Goal: Task Accomplishment & Management: Complete application form

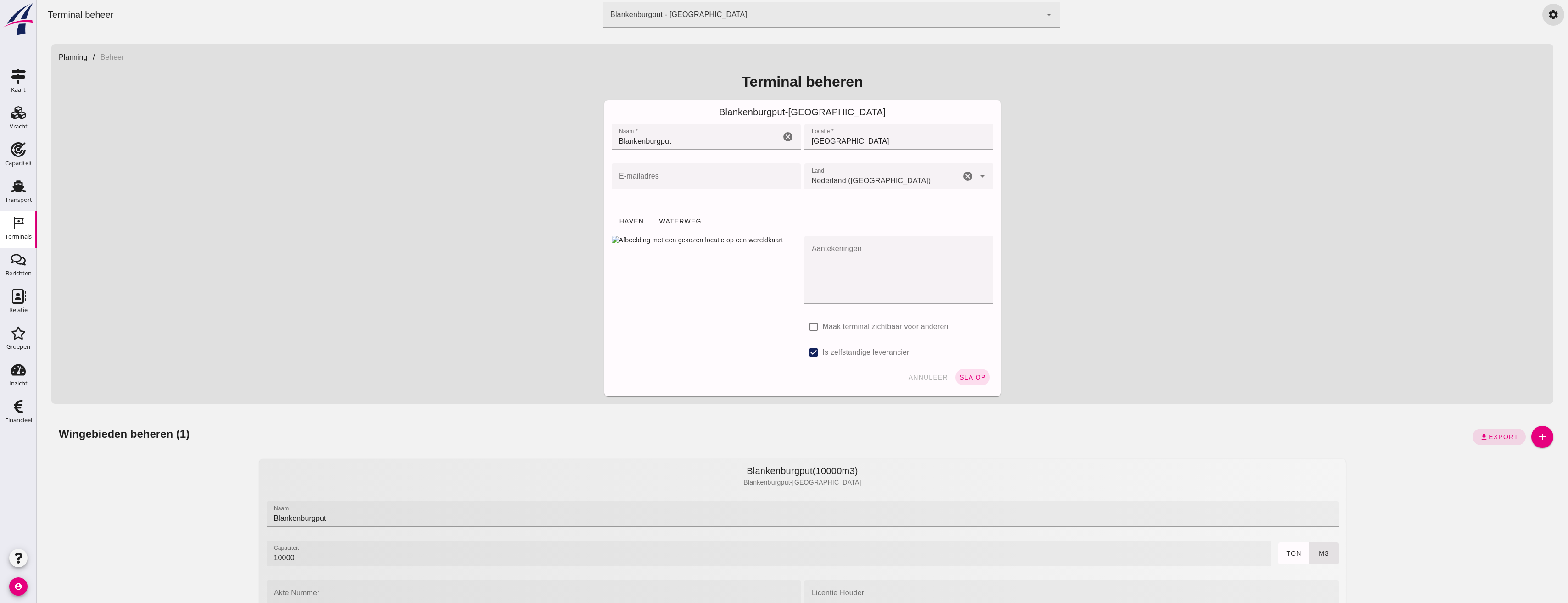
scroll to position [908, 0]
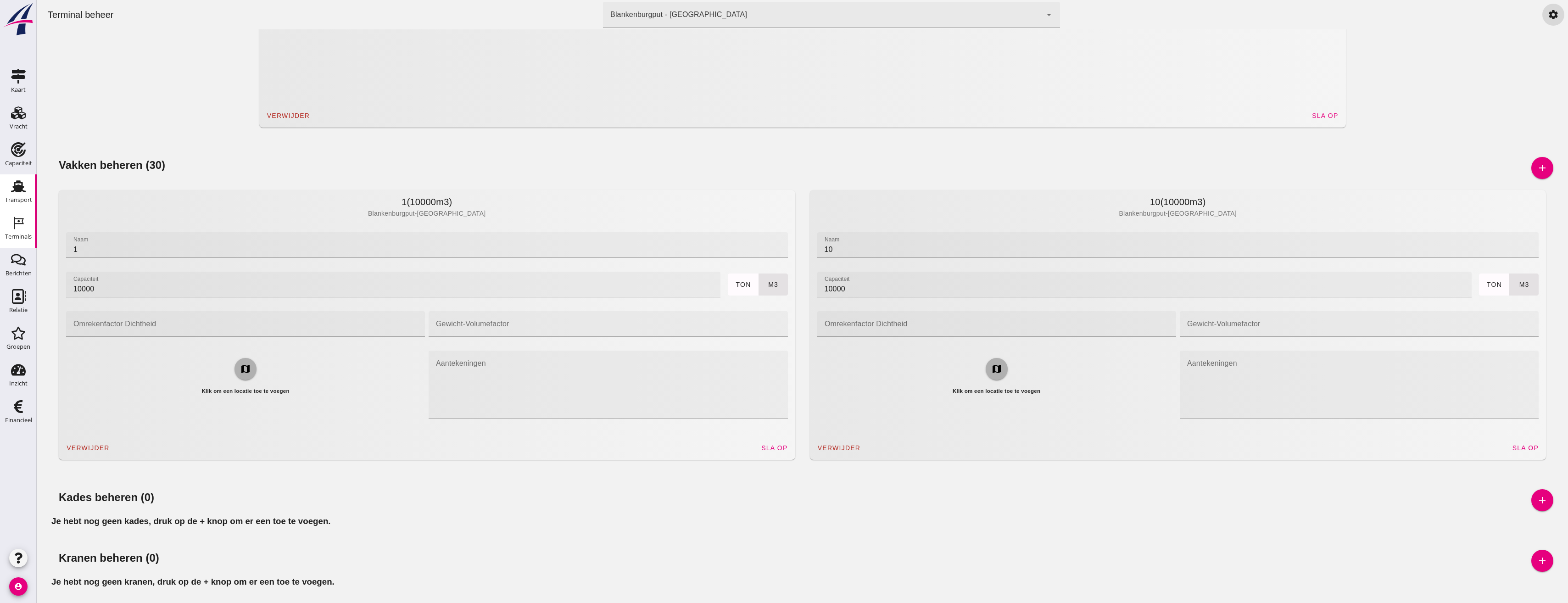
click at [12, 185] on icon "Transport" at bounding box center [18, 186] width 15 height 15
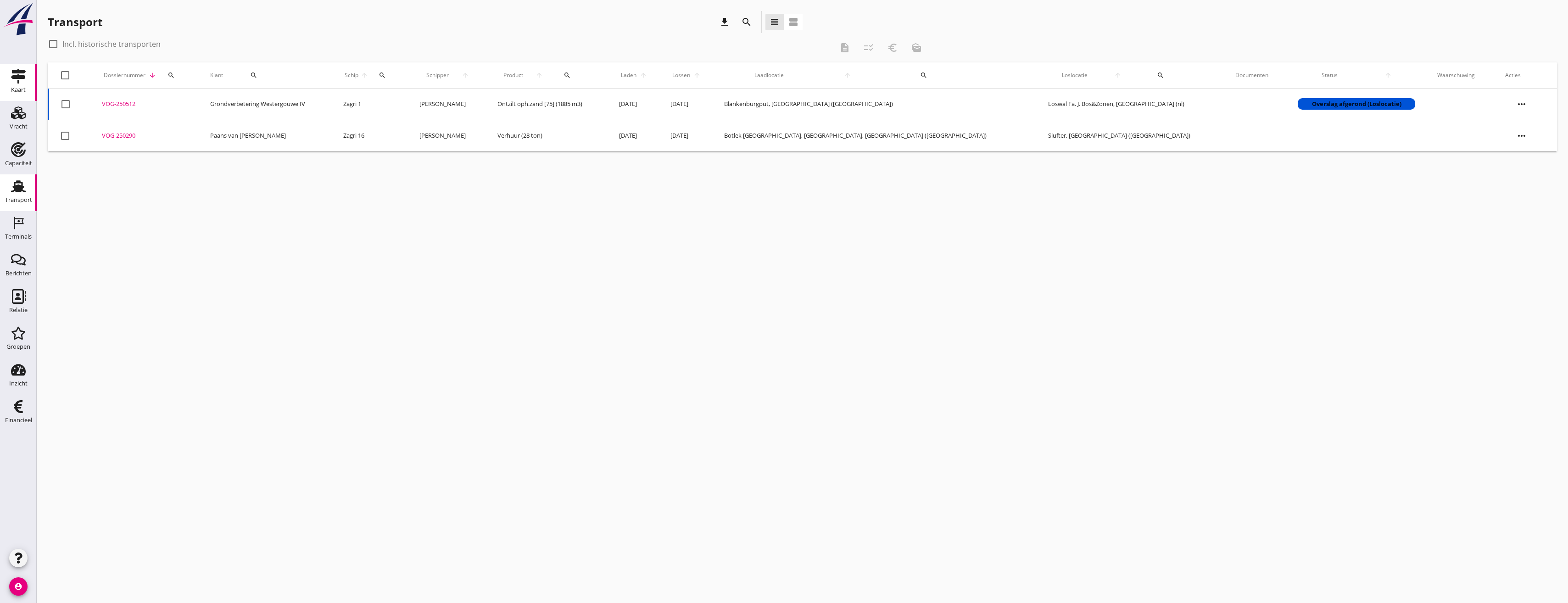
click at [9, 83] on link "Kaart Kaart" at bounding box center [18, 83] width 37 height 37
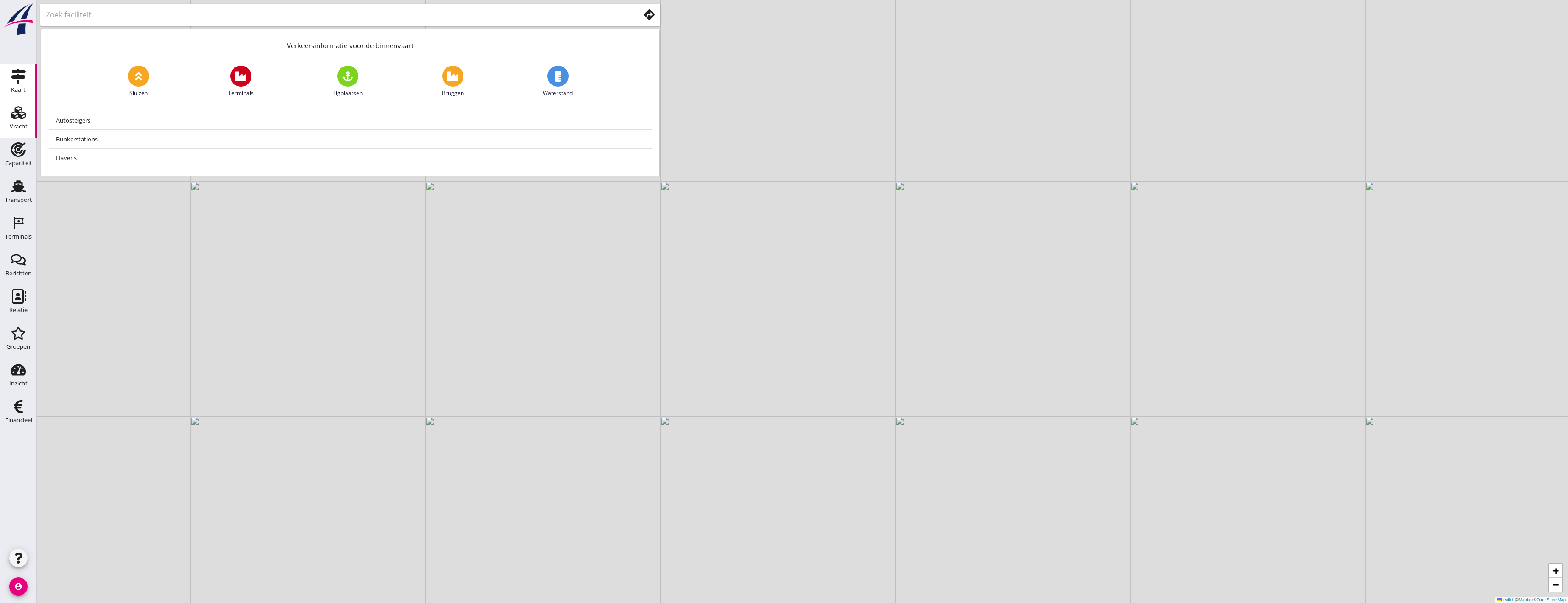
click at [21, 106] on icon "Vracht" at bounding box center [18, 113] width 15 height 15
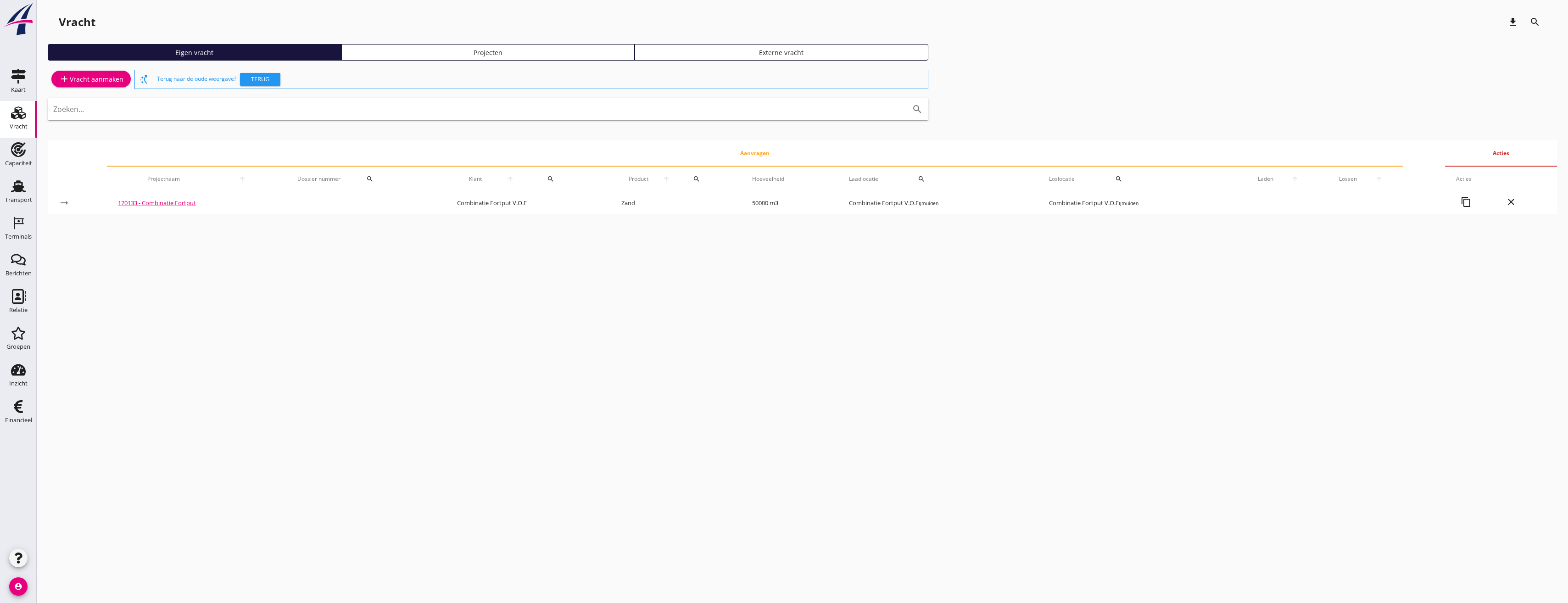
click at [426, 48] on div "Projecten" at bounding box center [488, 52] width 285 height 10
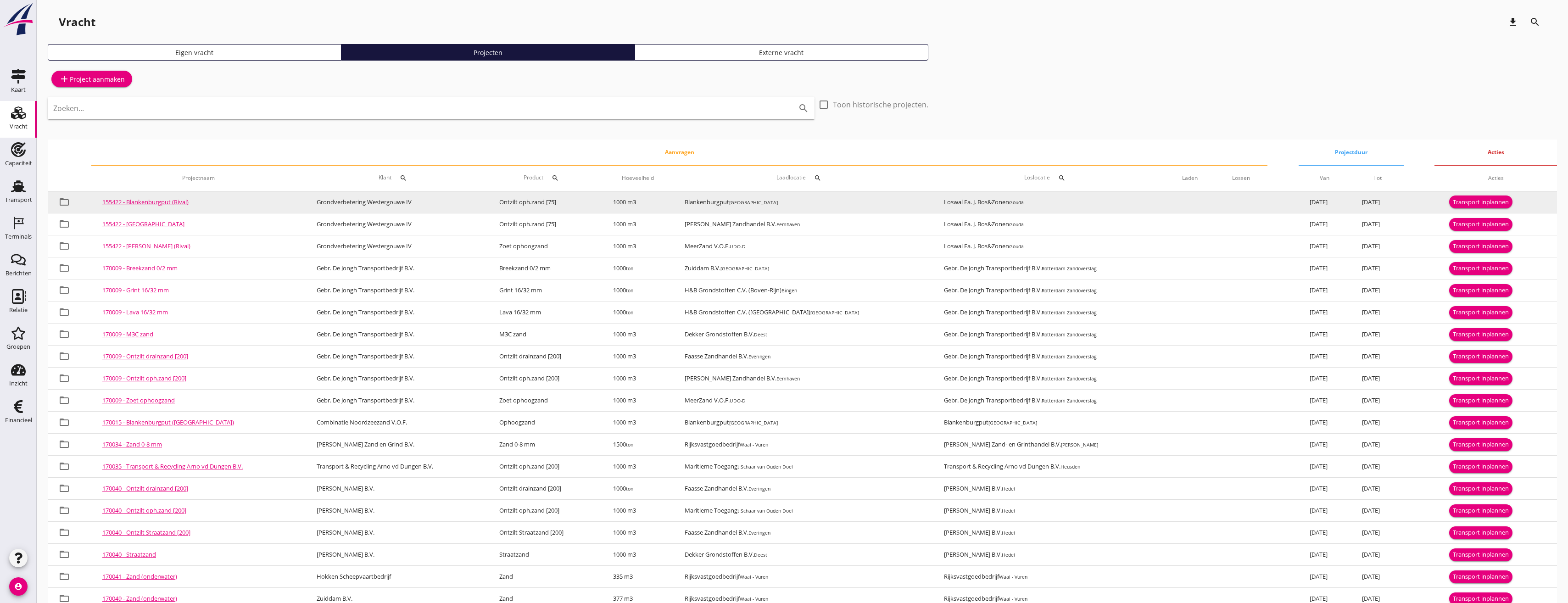
click at [1462, 198] on div "Transport inplannen" at bounding box center [1481, 202] width 56 height 9
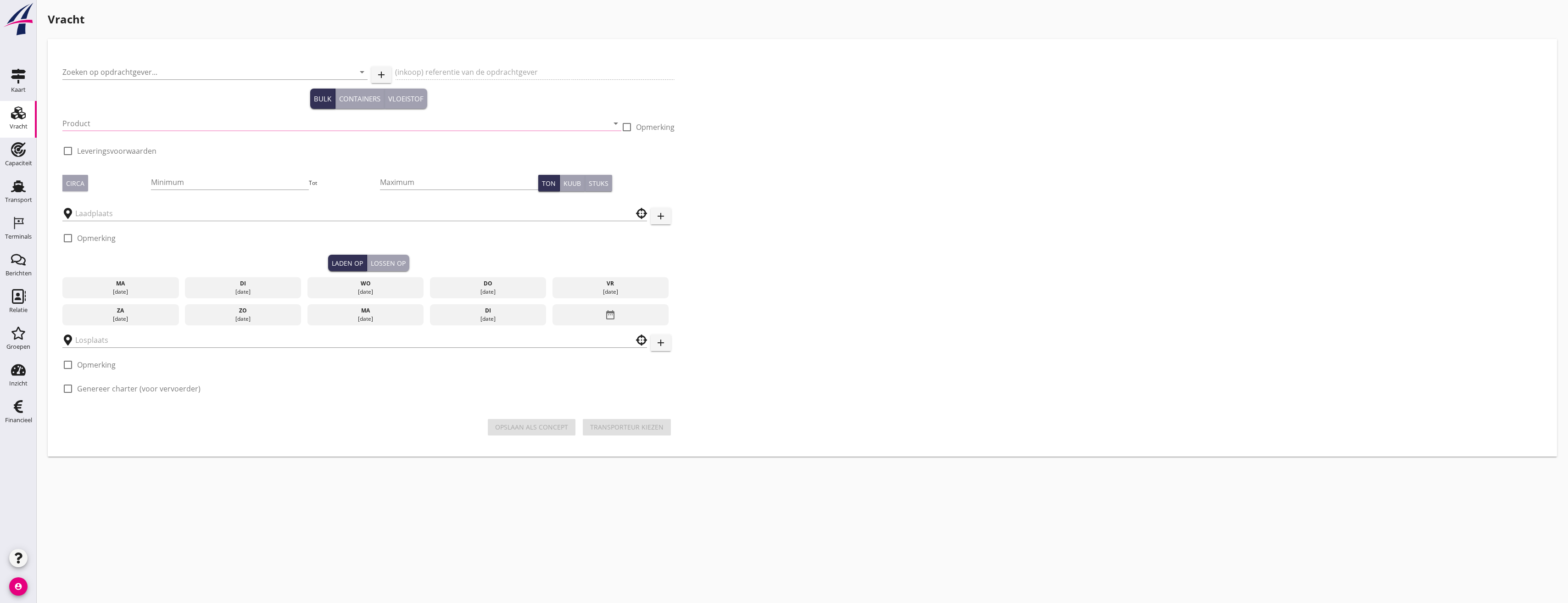
type input "Grondverbetering Westergouwe IV"
type input "Ontzilt oph.zand [75] (6120)"
type input "1000"
type input "Blankenburgput"
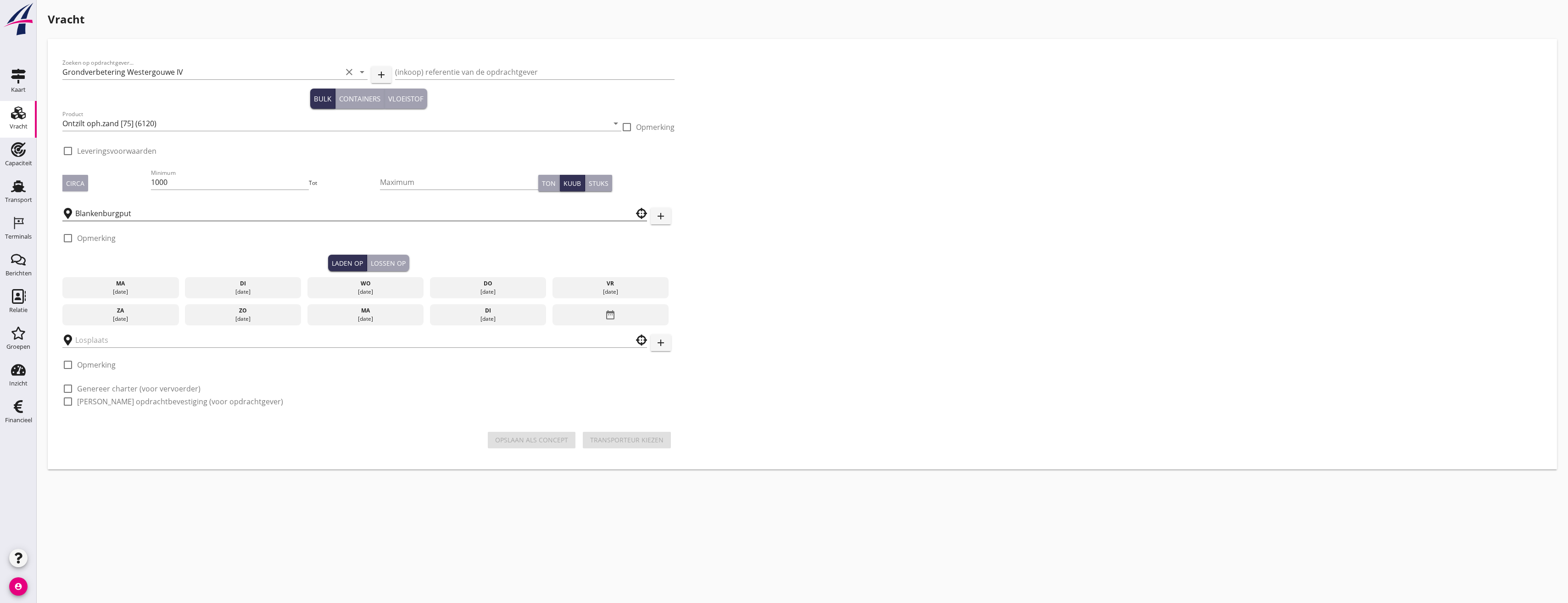
checkbox input "true"
type input "Loswal Fa. J. Bos&Zonen"
checkbox input "true"
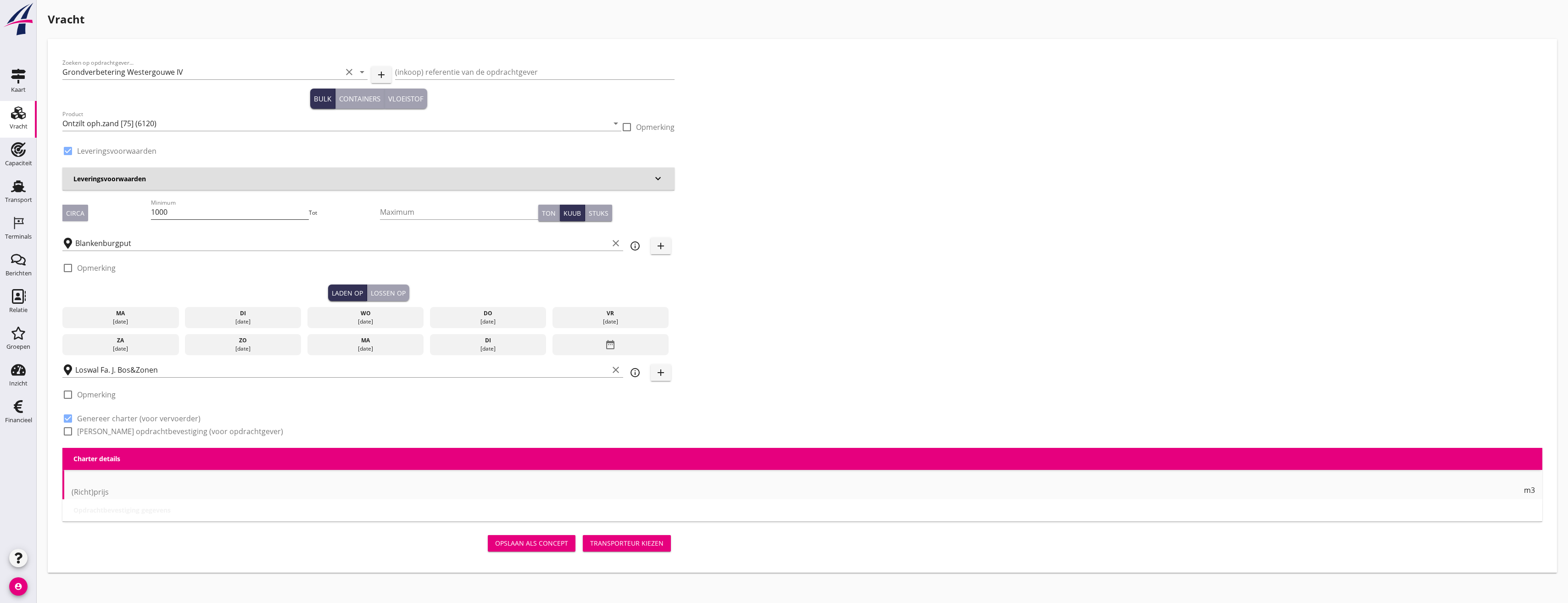
type input "2.2"
radio input "false"
drag, startPoint x: 228, startPoint y: 213, endPoint x: 107, endPoint y: 206, distance: 121.2
click at [107, 206] on div "Circa Minimum 1000 Tot Maximum Ton Kuub Stuks" at bounding box center [369, 212] width 612 height 31
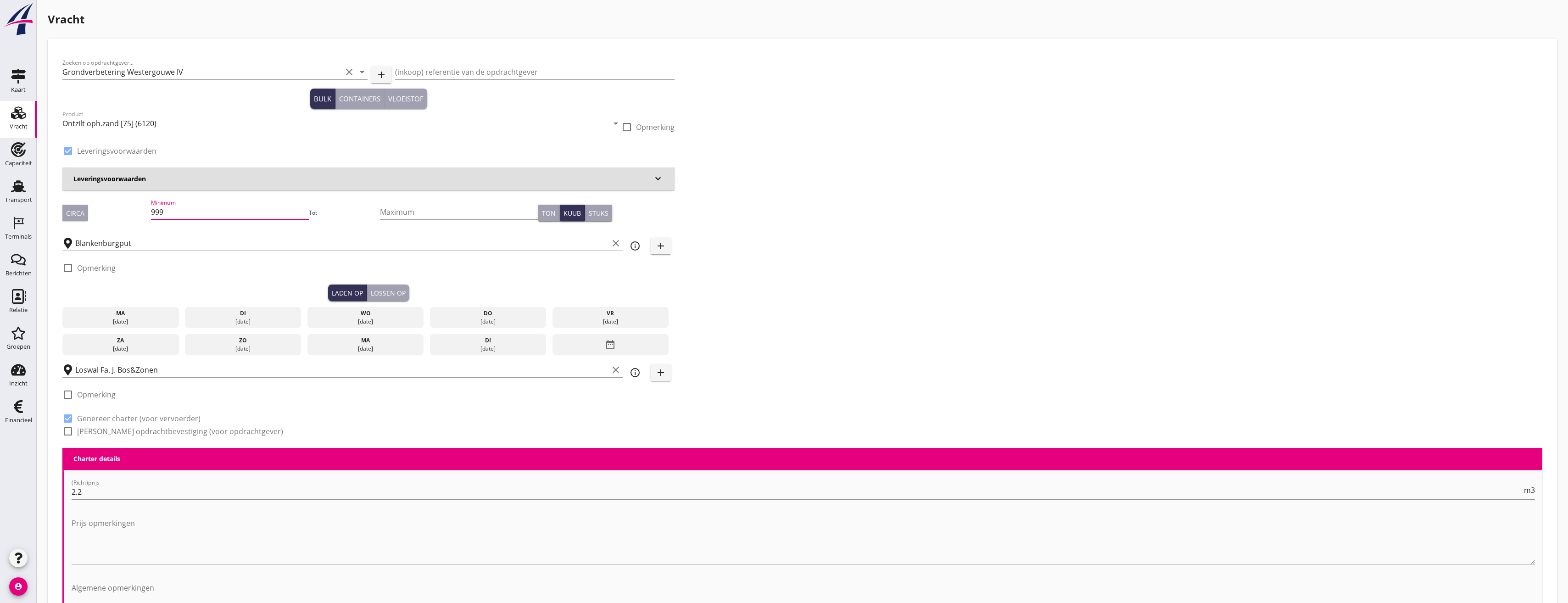
type input "999"
click at [107, 315] on div "ma" at bounding box center [121, 313] width 112 height 9
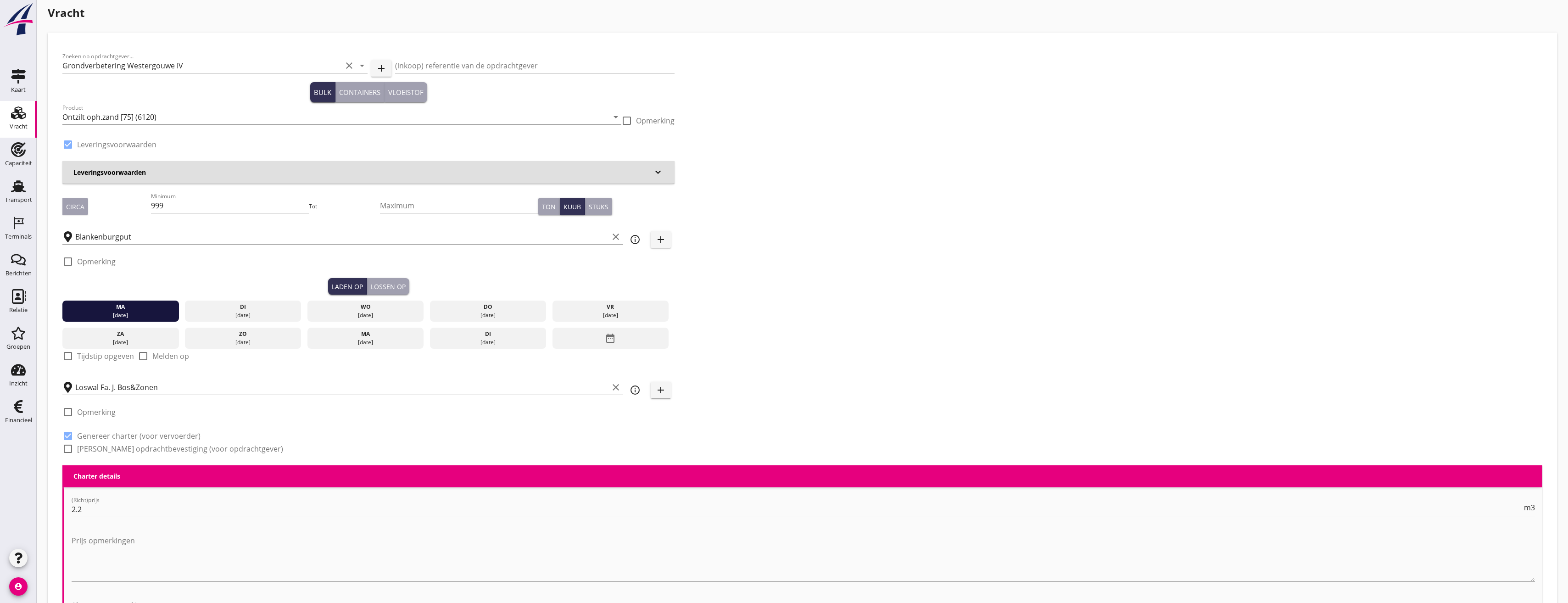
scroll to position [184, 0]
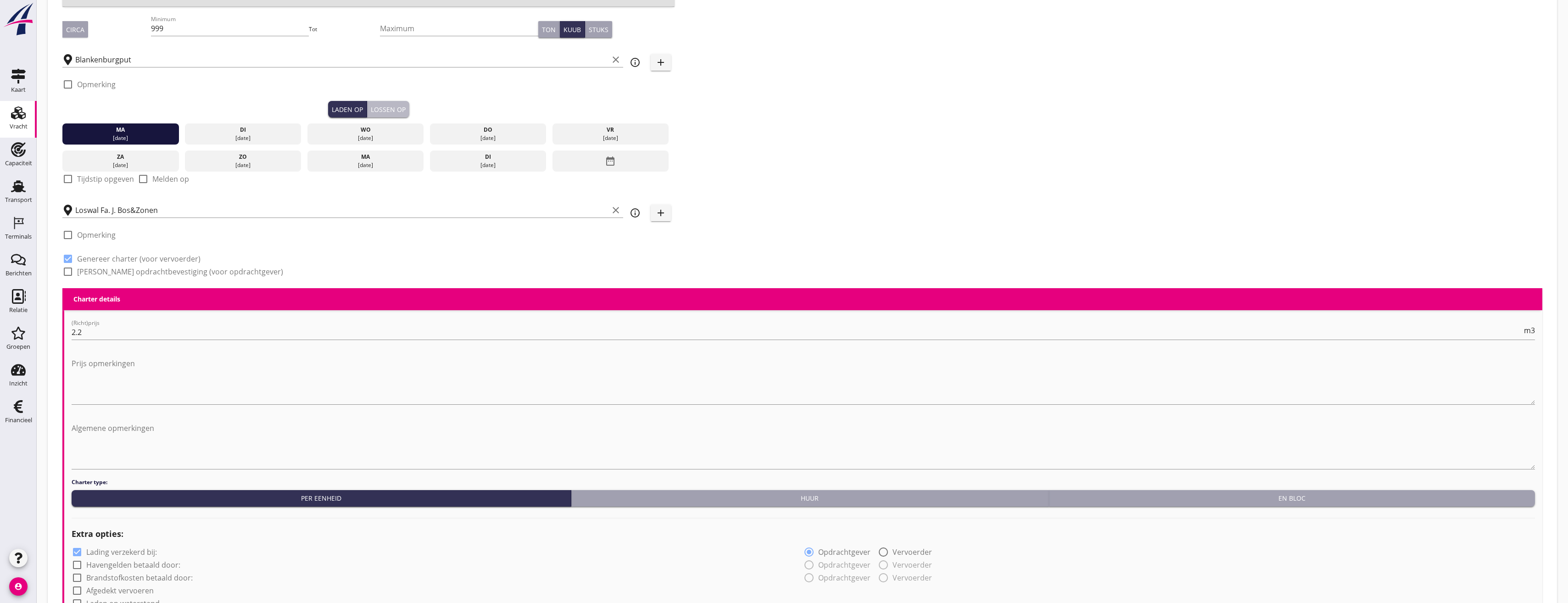
click at [407, 107] on button "Lossen op" at bounding box center [388, 109] width 42 height 16
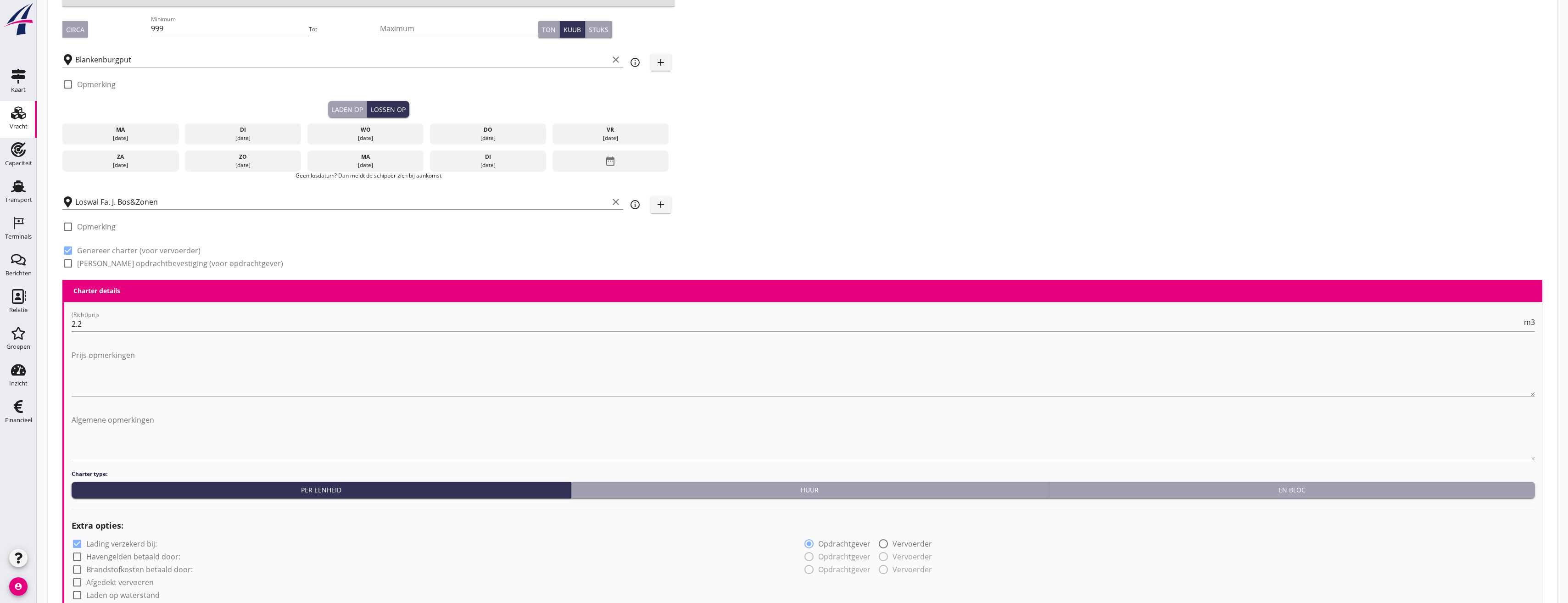
click at [253, 130] on div "di" at bounding box center [243, 130] width 112 height 9
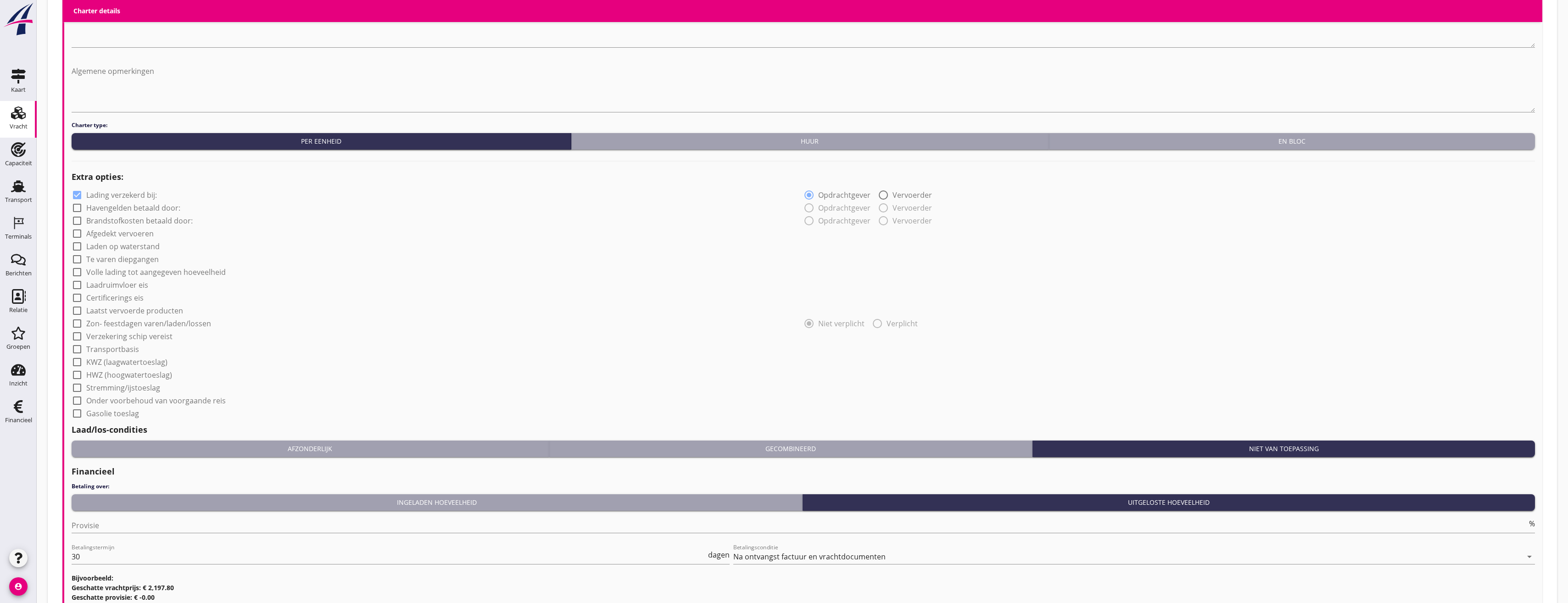
scroll to position [635, 0]
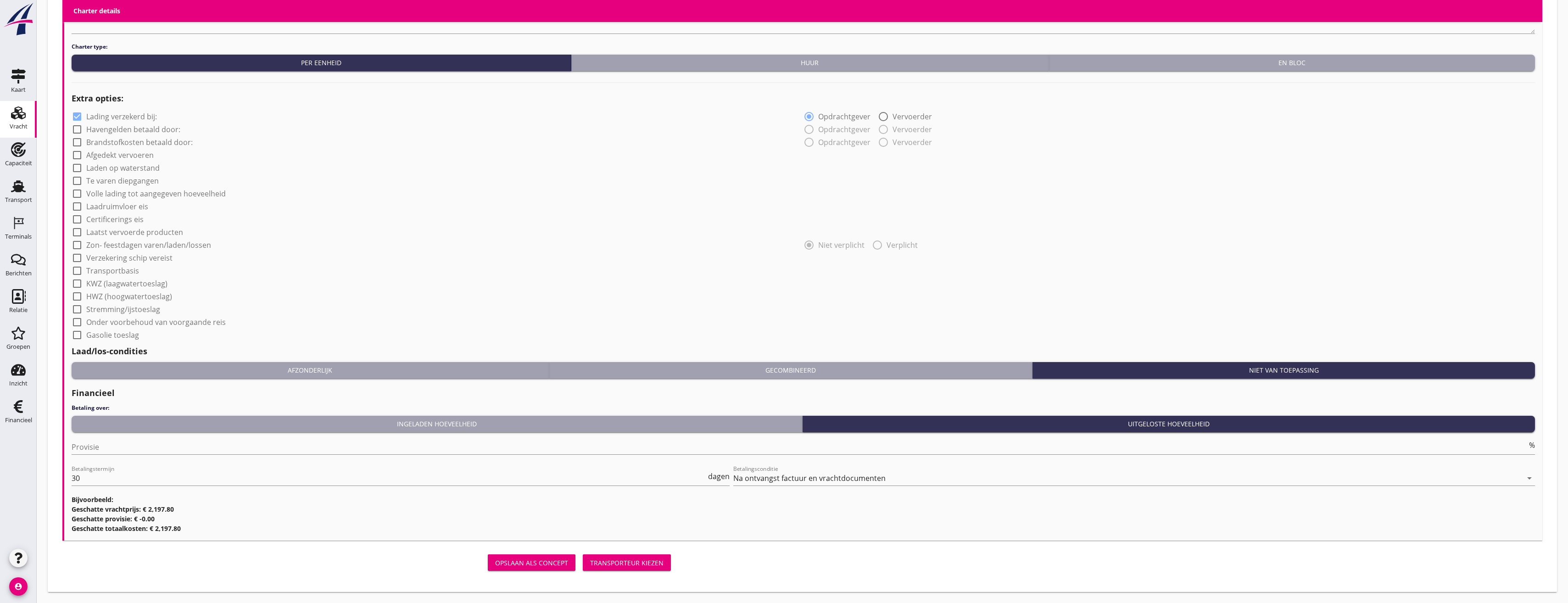
click at [621, 562] on div "Transporteur kiezen" at bounding box center [626, 563] width 74 height 10
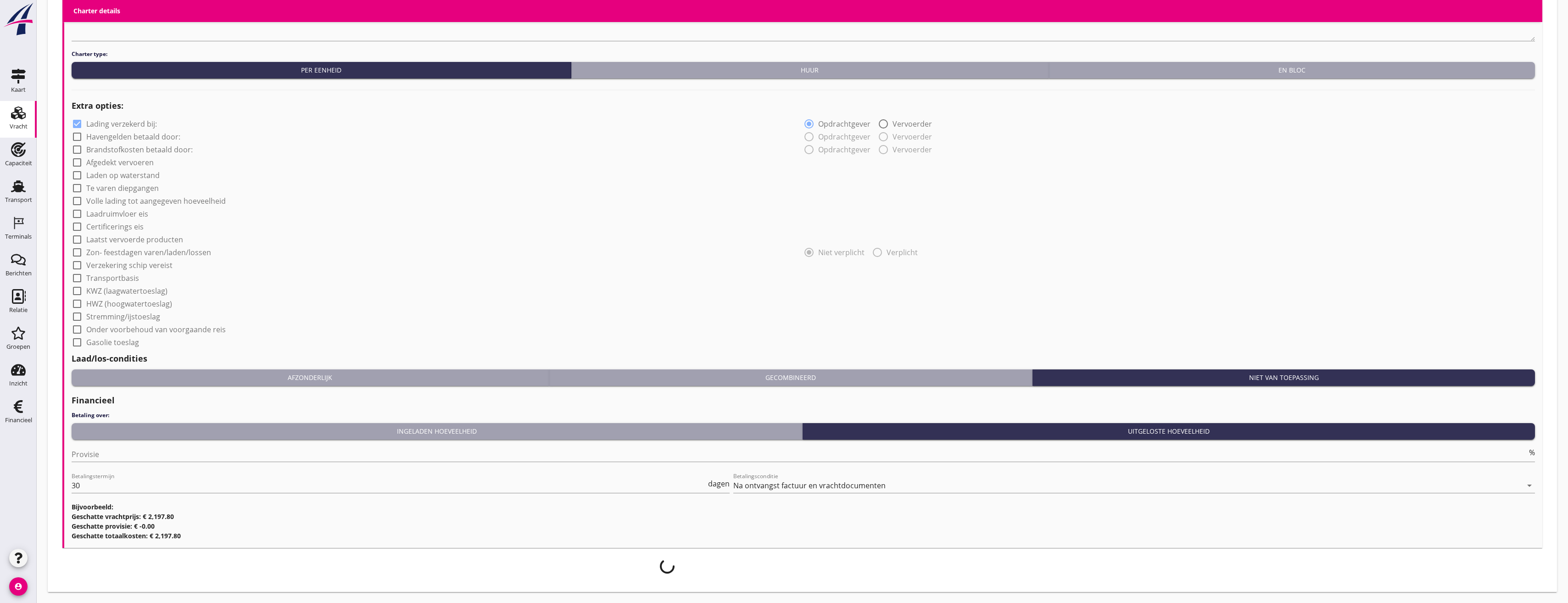
scroll to position [627, 0]
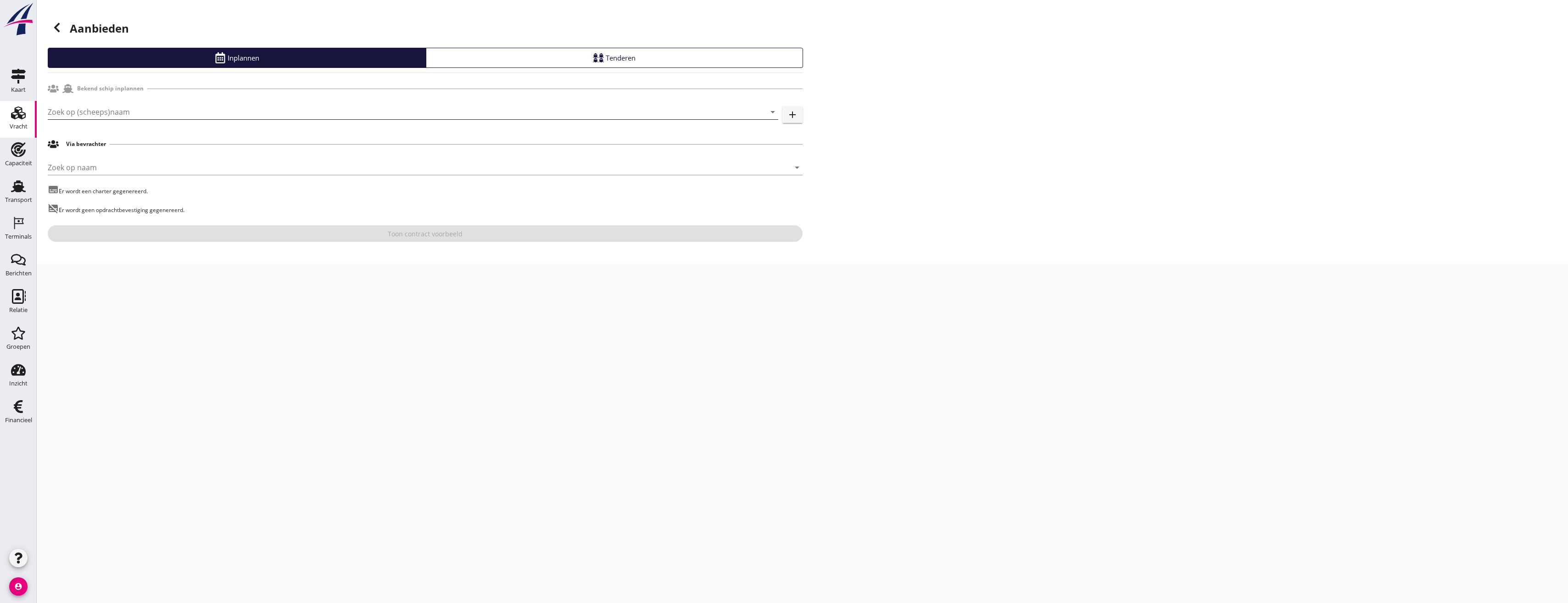
click at [110, 111] on input "Zoek op (scheeps)naam" at bounding box center [400, 112] width 705 height 15
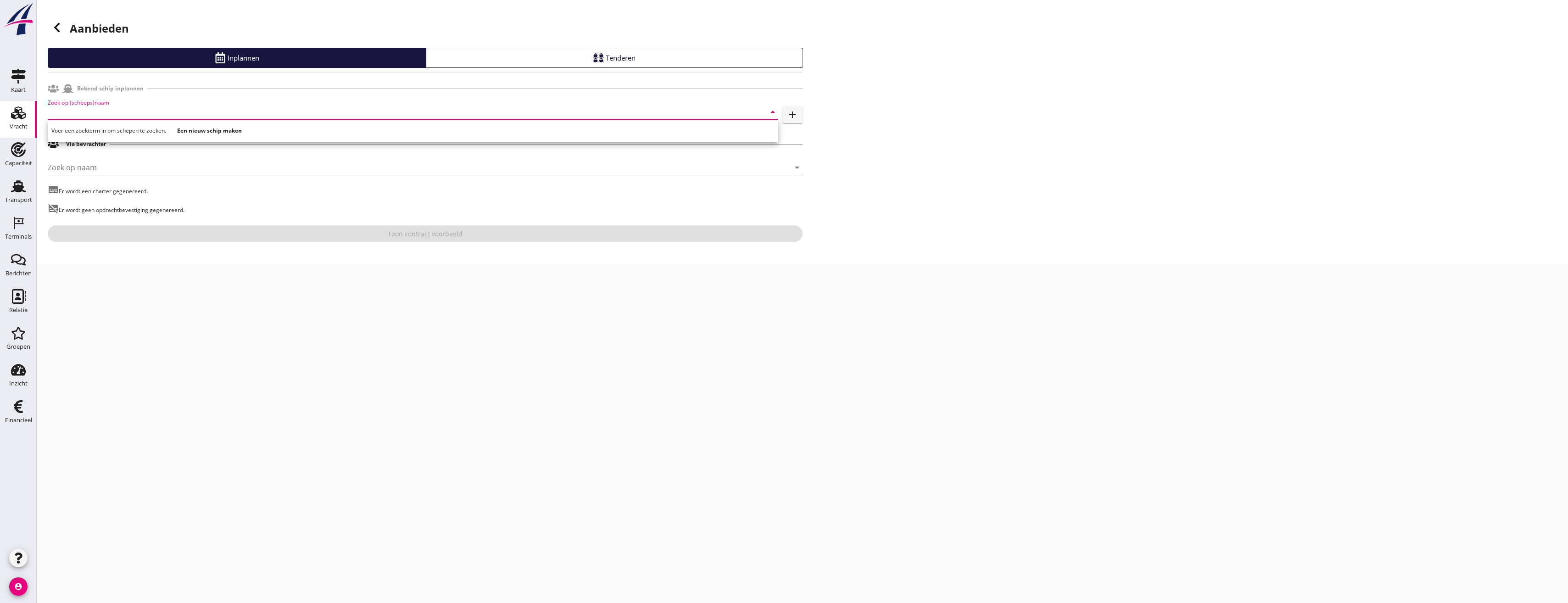
click at [352, 367] on div "cancel You are impersonating another user. Aanbieden Inplannen Tenderen Bekend …" at bounding box center [802, 301] width 1531 height 603
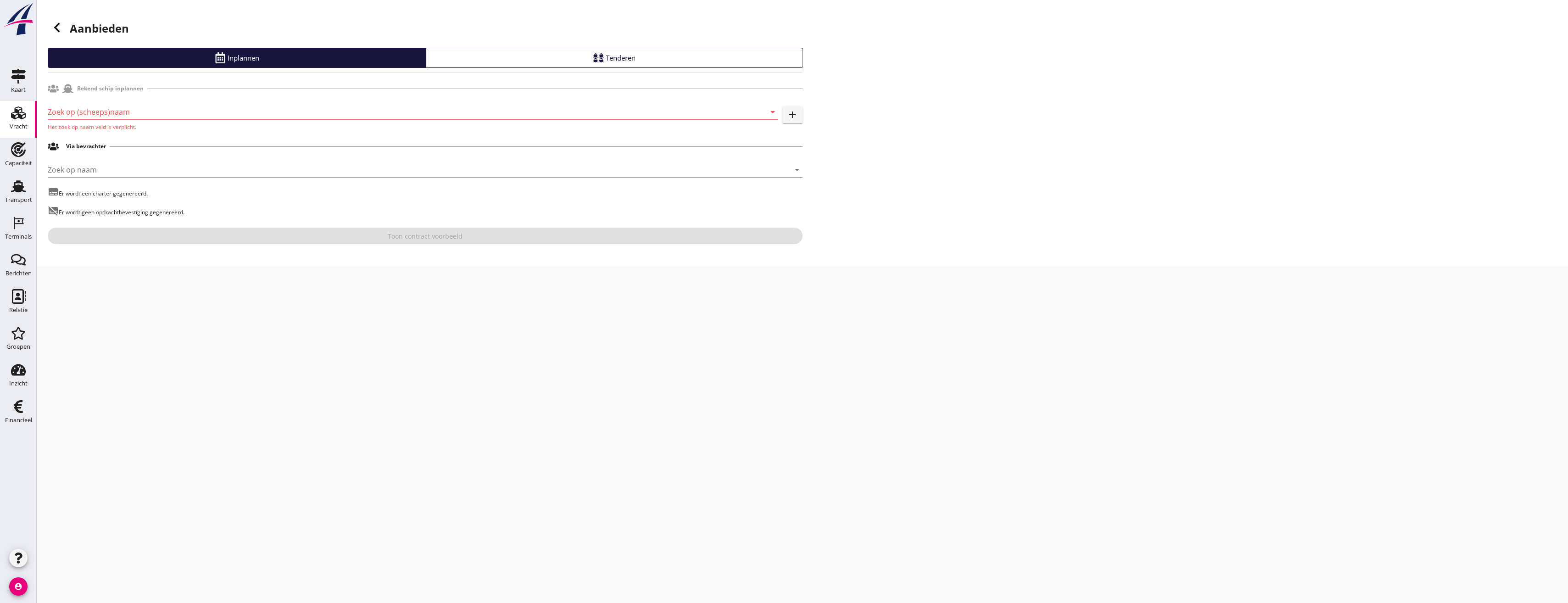
click at [113, 109] on input "Zoek op (scheeps)naam" at bounding box center [400, 112] width 705 height 15
type input "t"
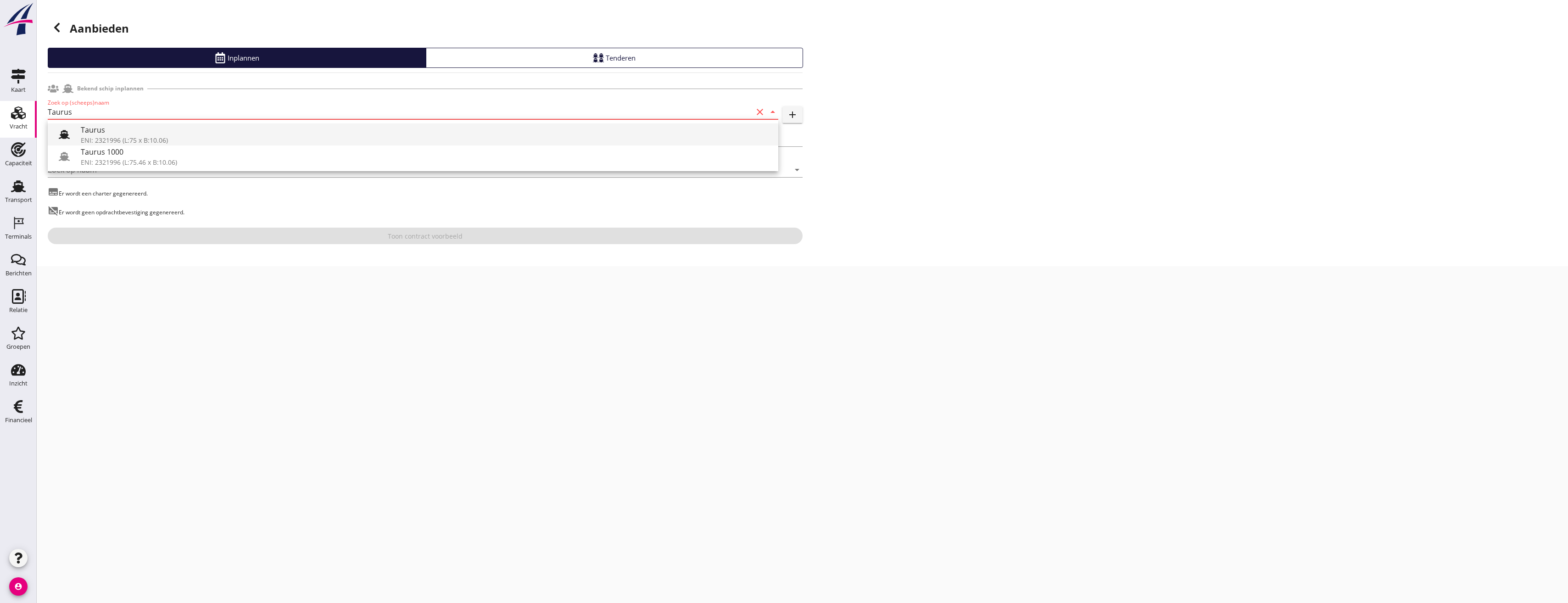
click at [61, 128] on div at bounding box center [64, 134] width 18 height 18
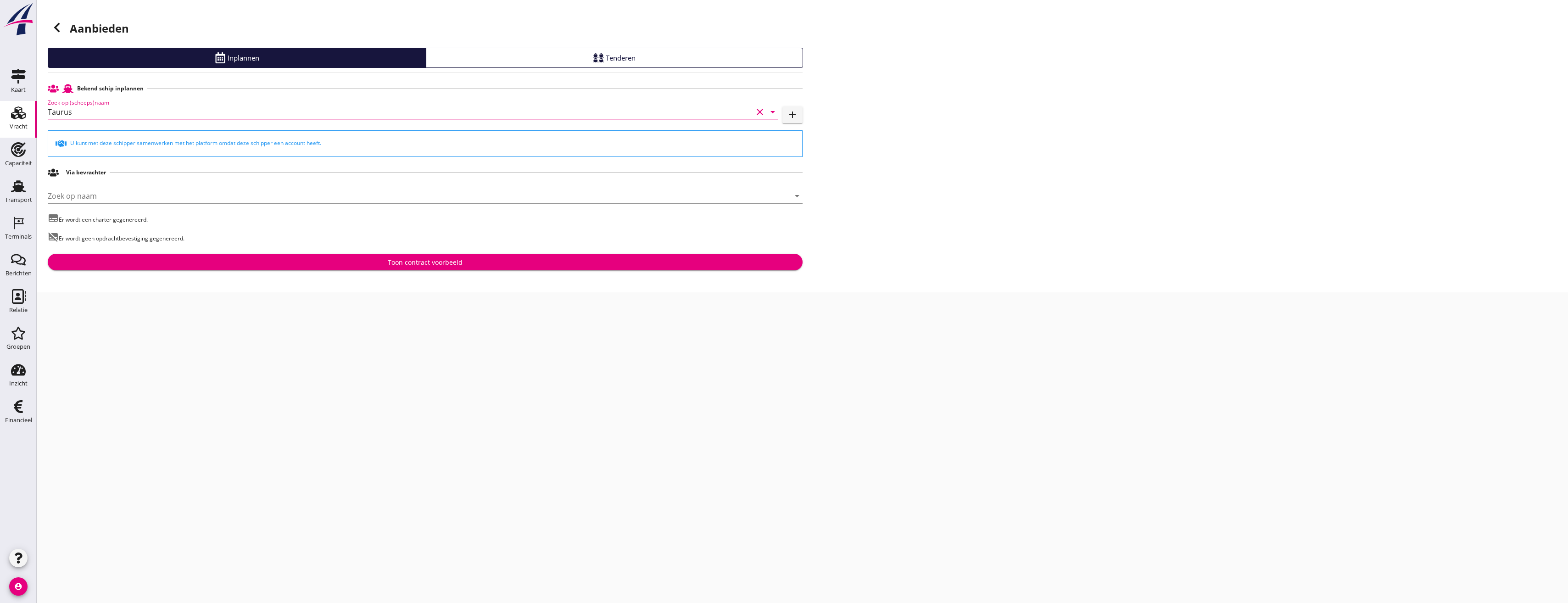
type input "Taurus"
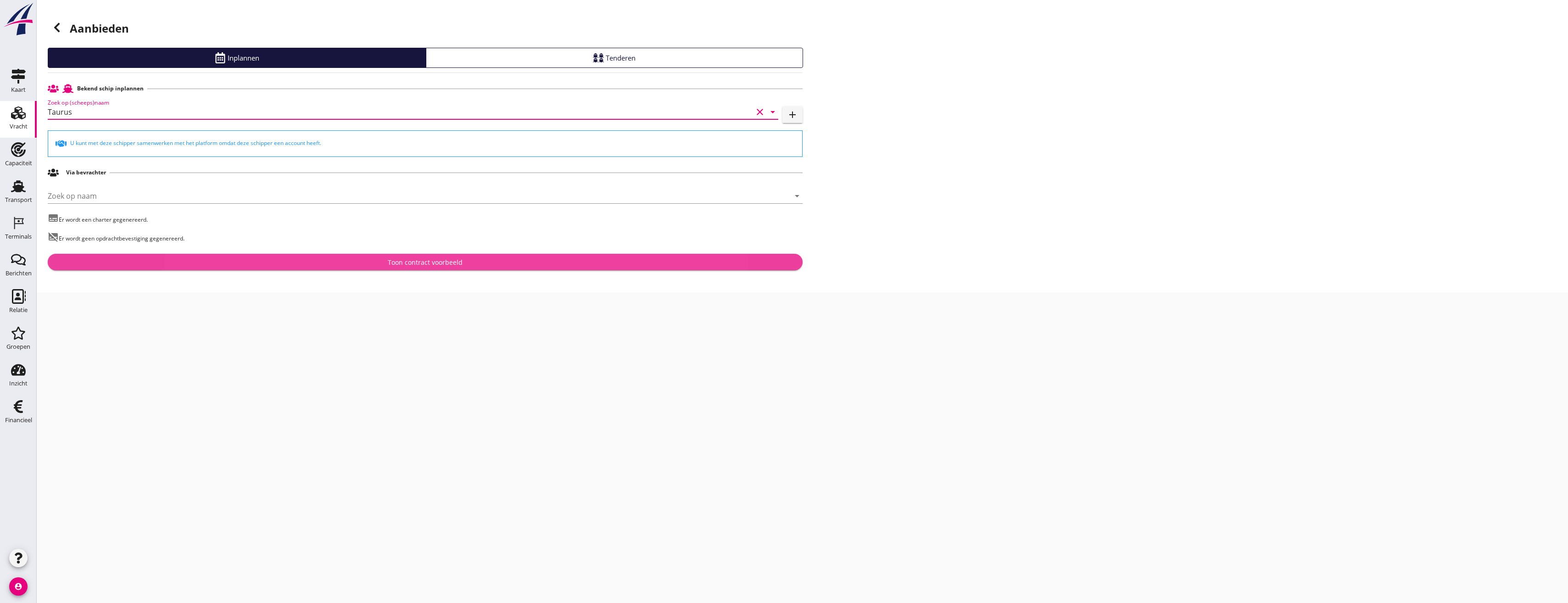
click at [181, 256] on button "Toon contract voorbeeld" at bounding box center [425, 262] width 755 height 16
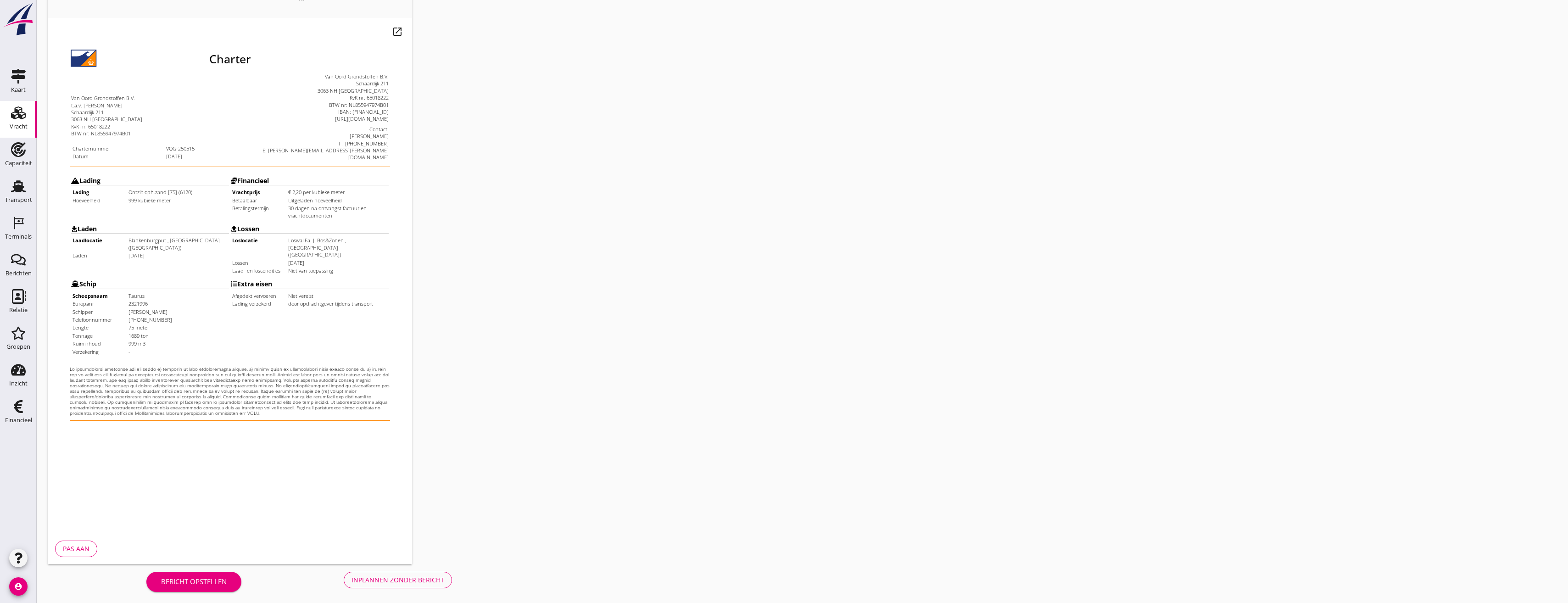
scroll to position [77, 0]
click at [230, 584] on button "Bericht opstellen" at bounding box center [194, 579] width 95 height 20
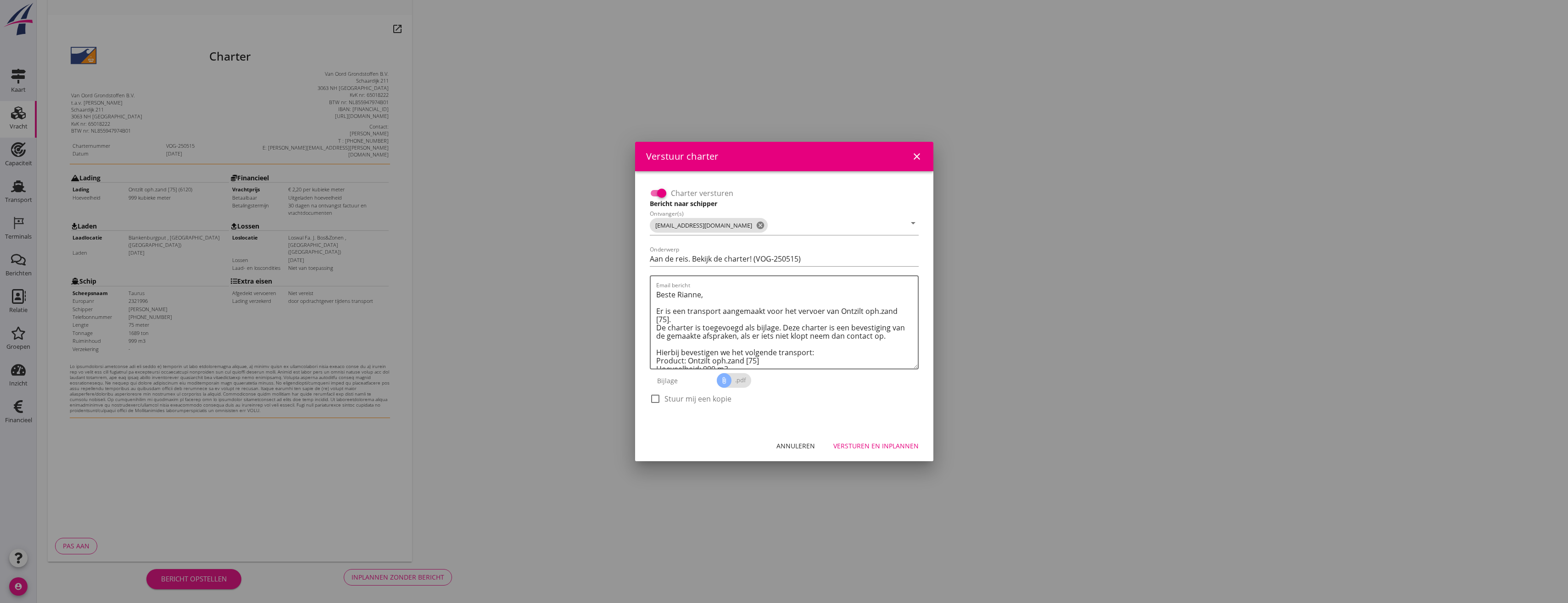
click at [920, 156] on icon "close" at bounding box center [917, 156] width 11 height 11
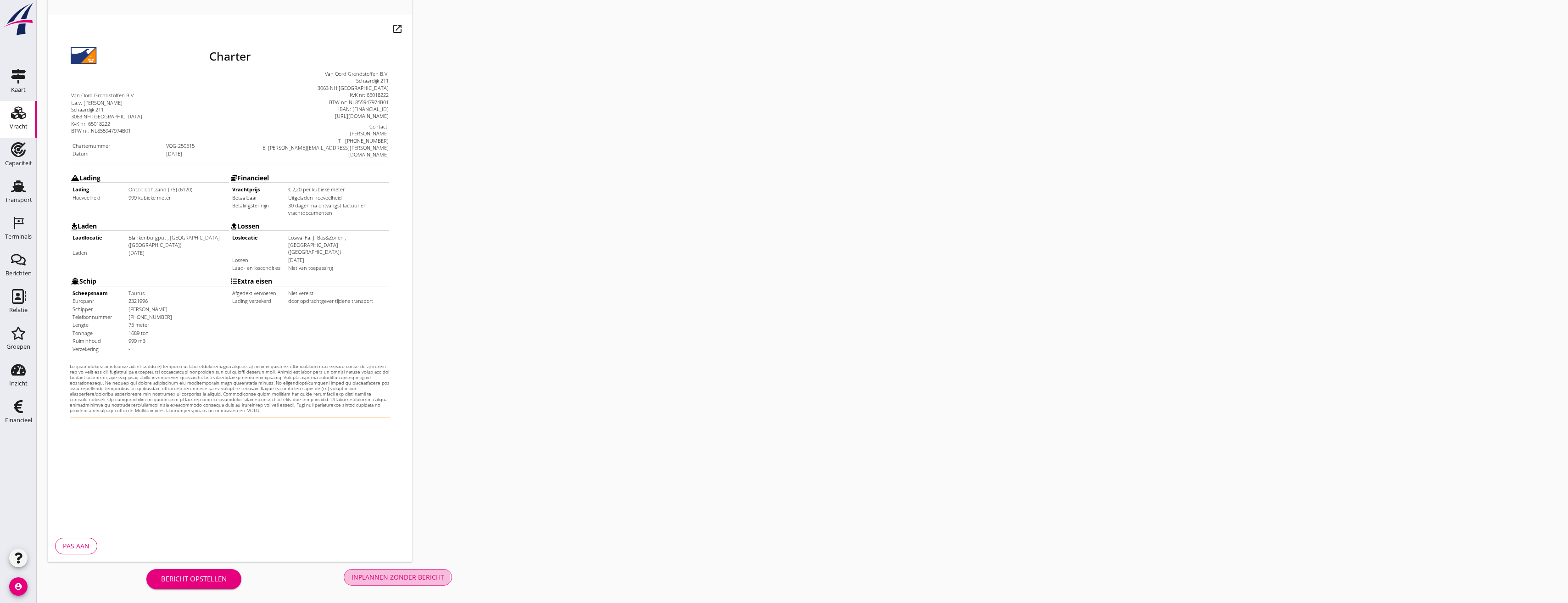
click at [391, 580] on div "Inplannen zonder bericht" at bounding box center [397, 577] width 93 height 10
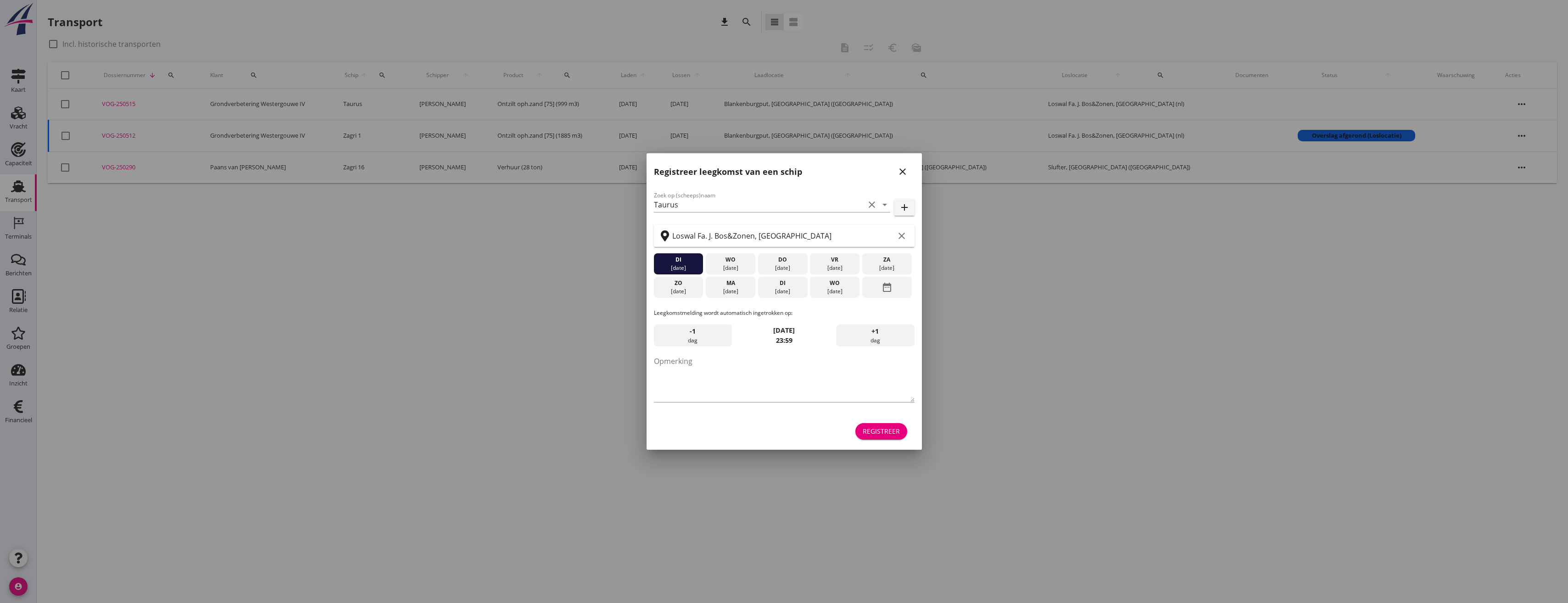
click at [888, 428] on div "Registreer" at bounding box center [881, 431] width 37 height 10
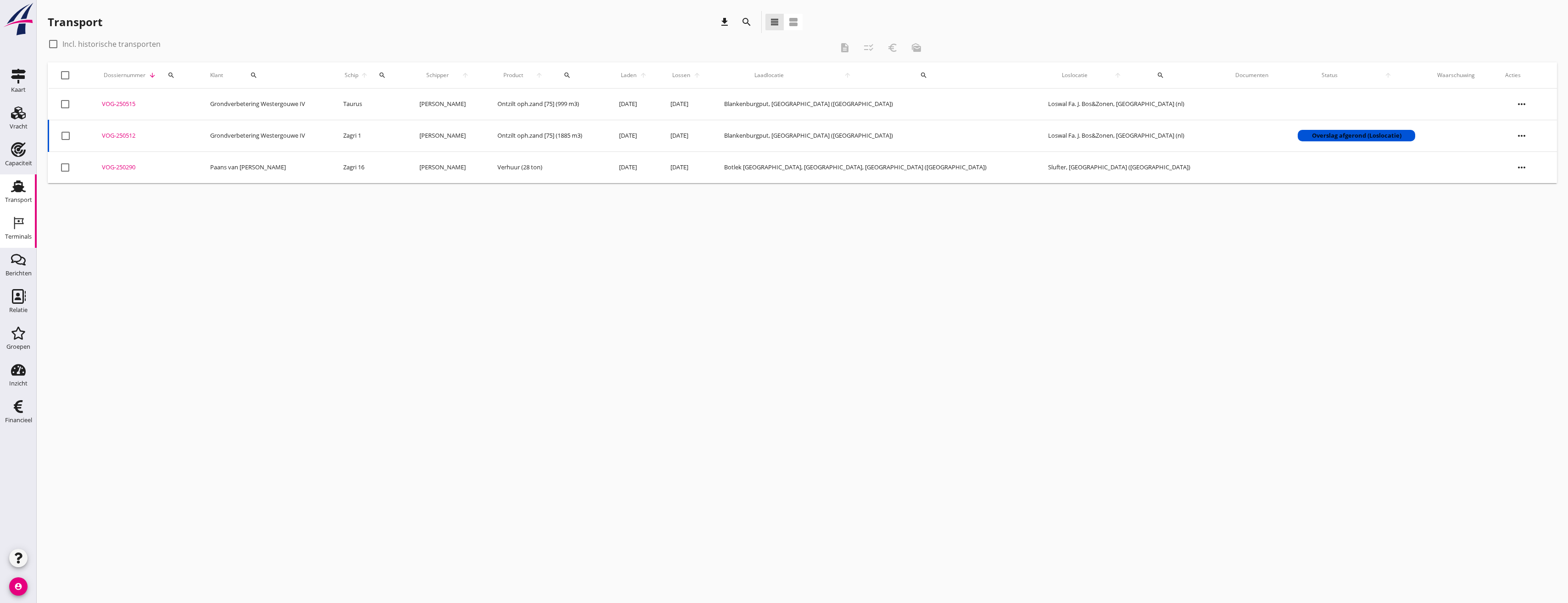
click at [16, 224] on use at bounding box center [19, 223] width 10 height 12
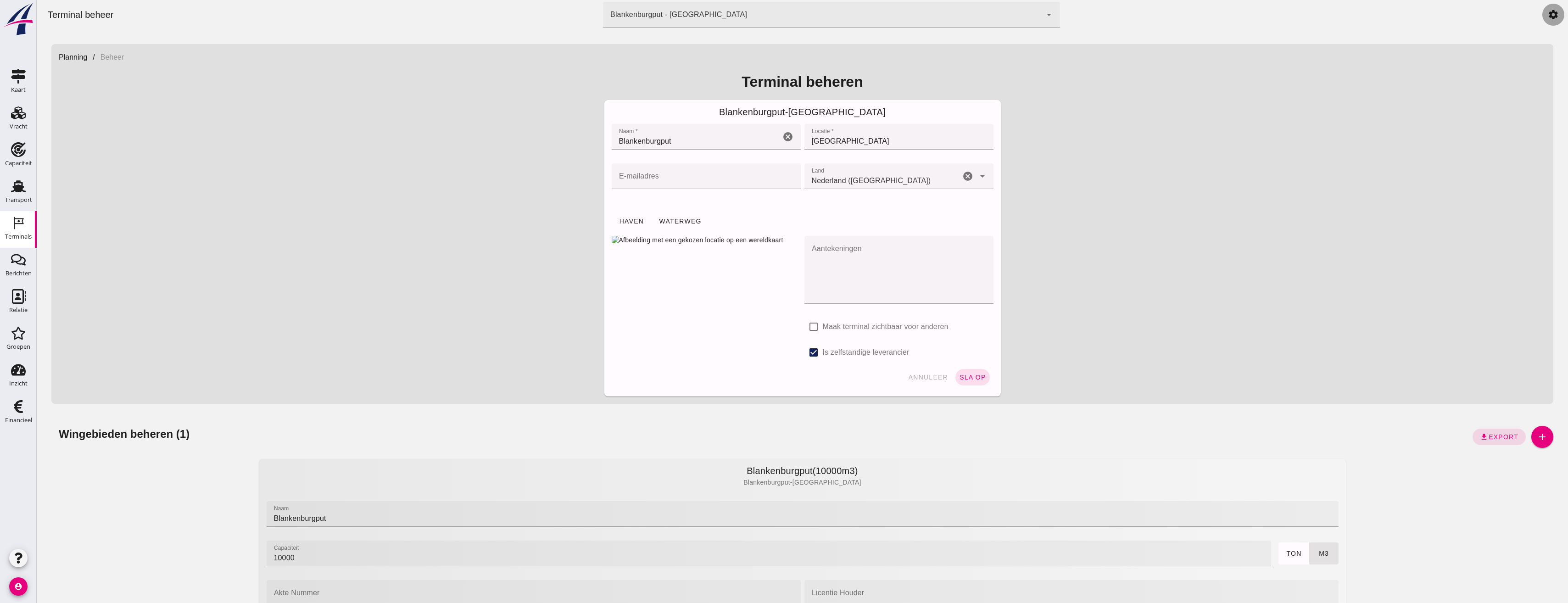
click link "settings"
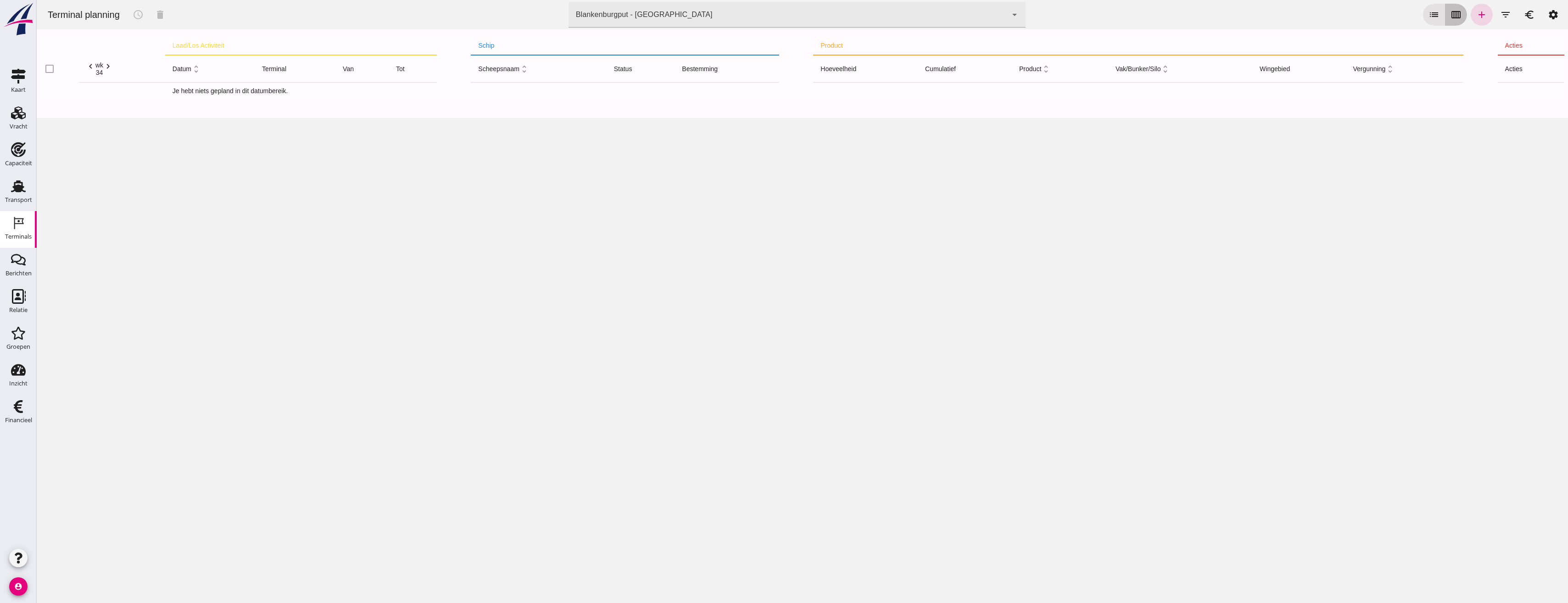
click button "calendar_view_week"
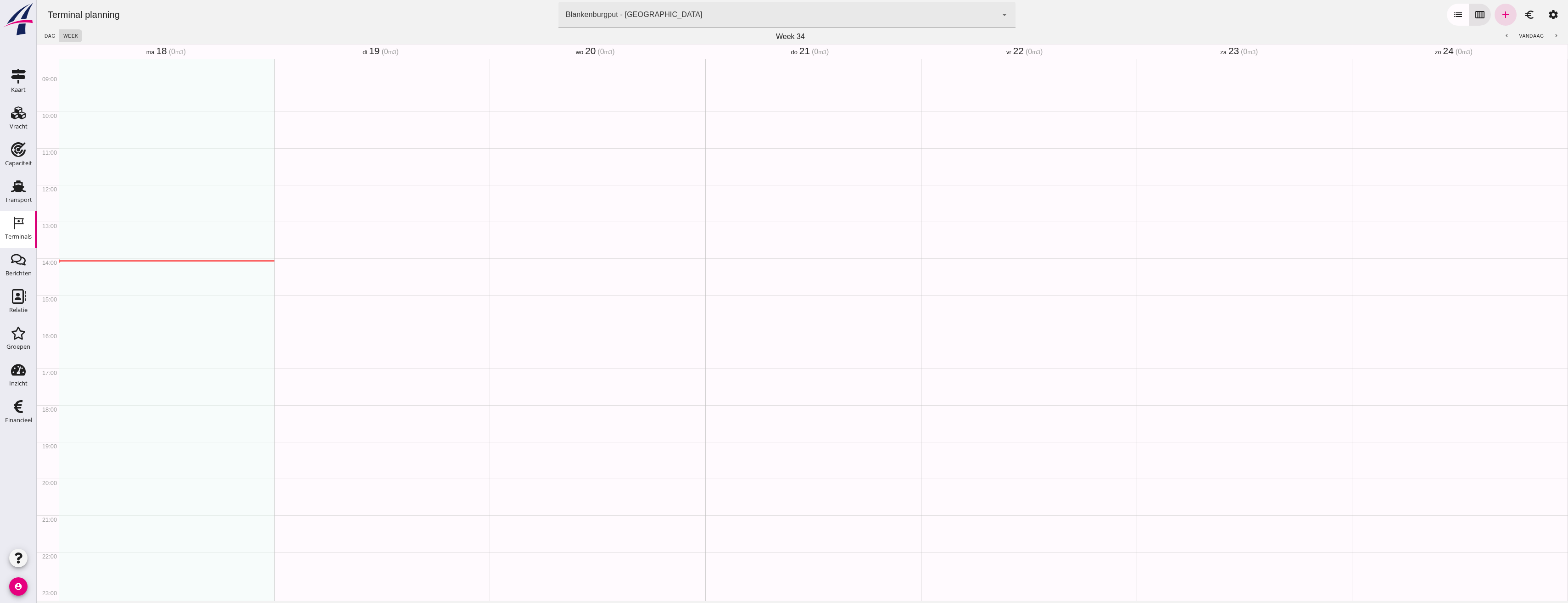
scroll to position [338, 0]
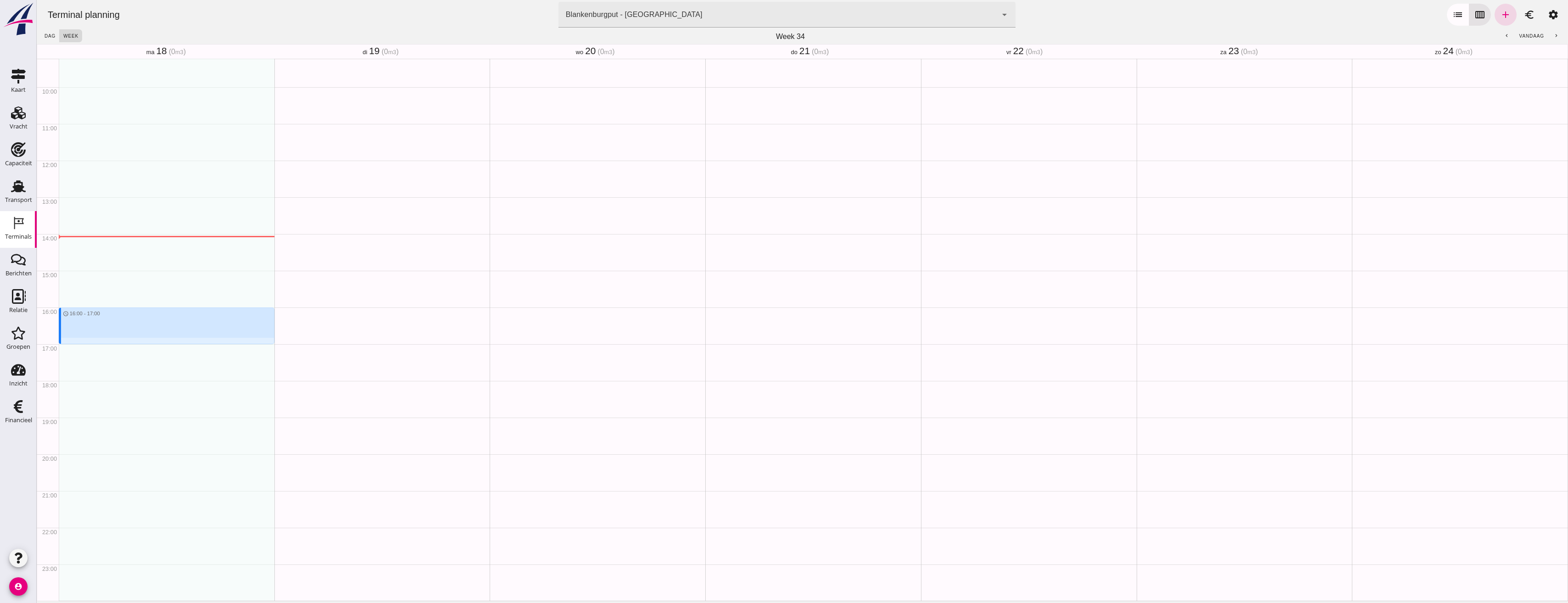
drag, startPoint x: 96, startPoint y: 312, endPoint x: 105, endPoint y: 344, distance: 33.2
click at [105, 344] on div "schedule 16:00 - 17:00" at bounding box center [166, 160] width 215 height 880
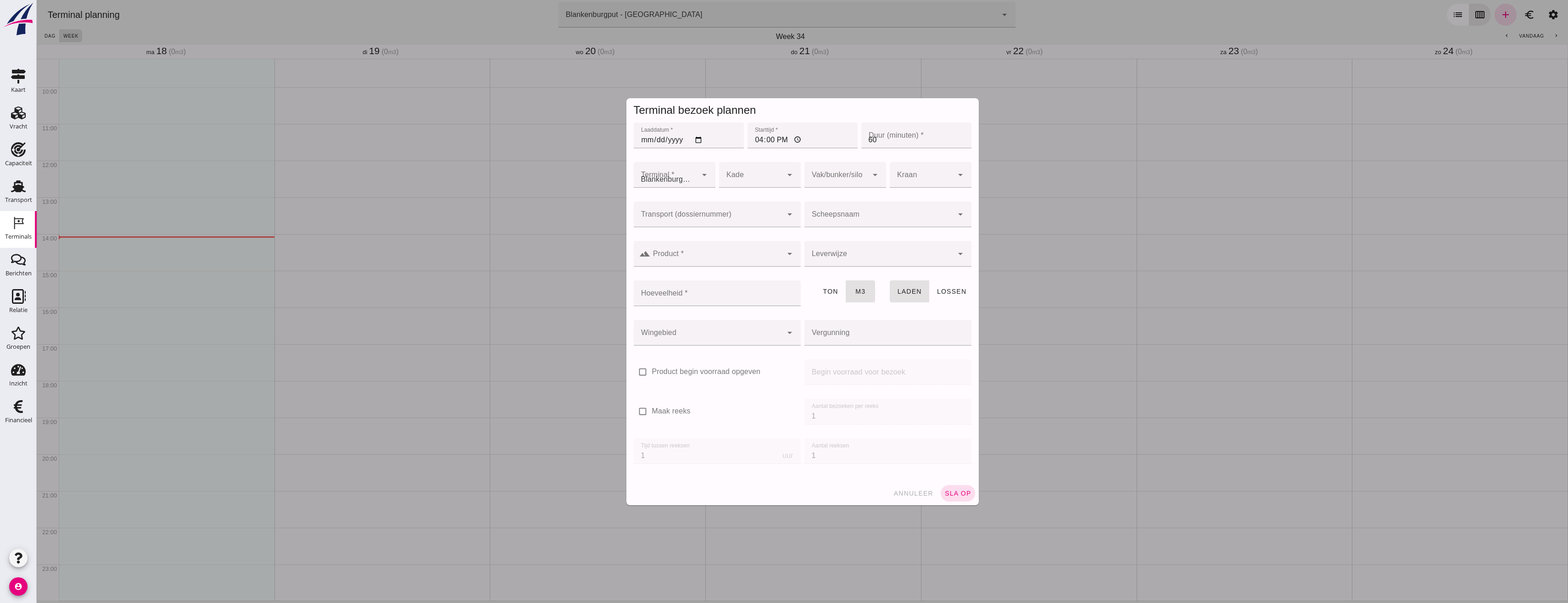
type input "Combinatie Noordzeezand V.O.F."
click div
type input "vog"
click at [17, 184] on icon "Transport" at bounding box center [18, 186] width 15 height 15
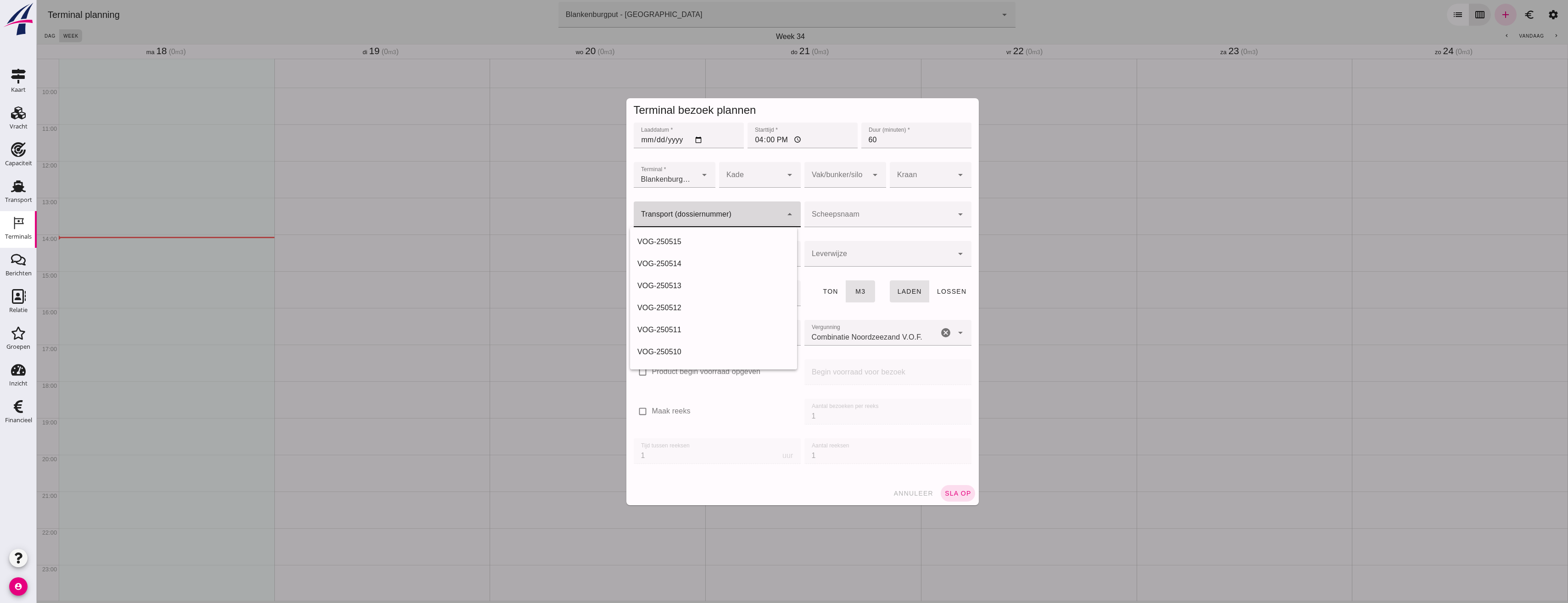
click input "Transport (dossiernummer)"
click at [711, 247] on div "VOG-250515" at bounding box center [713, 242] width 152 height 11
type input "VOG-250515"
type input "franco_on_shore"
type input "999"
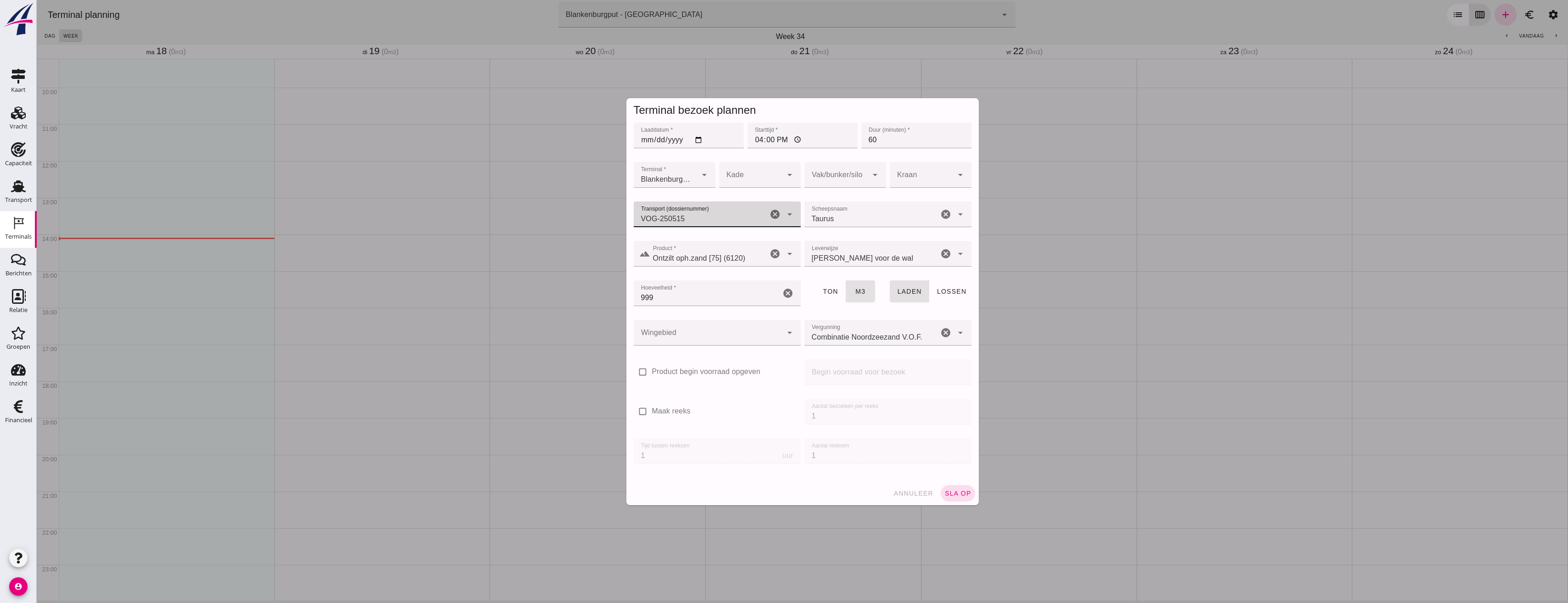
click div
click at [828, 256] on div "18" at bounding box center [842, 256] width 67 height 11
type input "366"
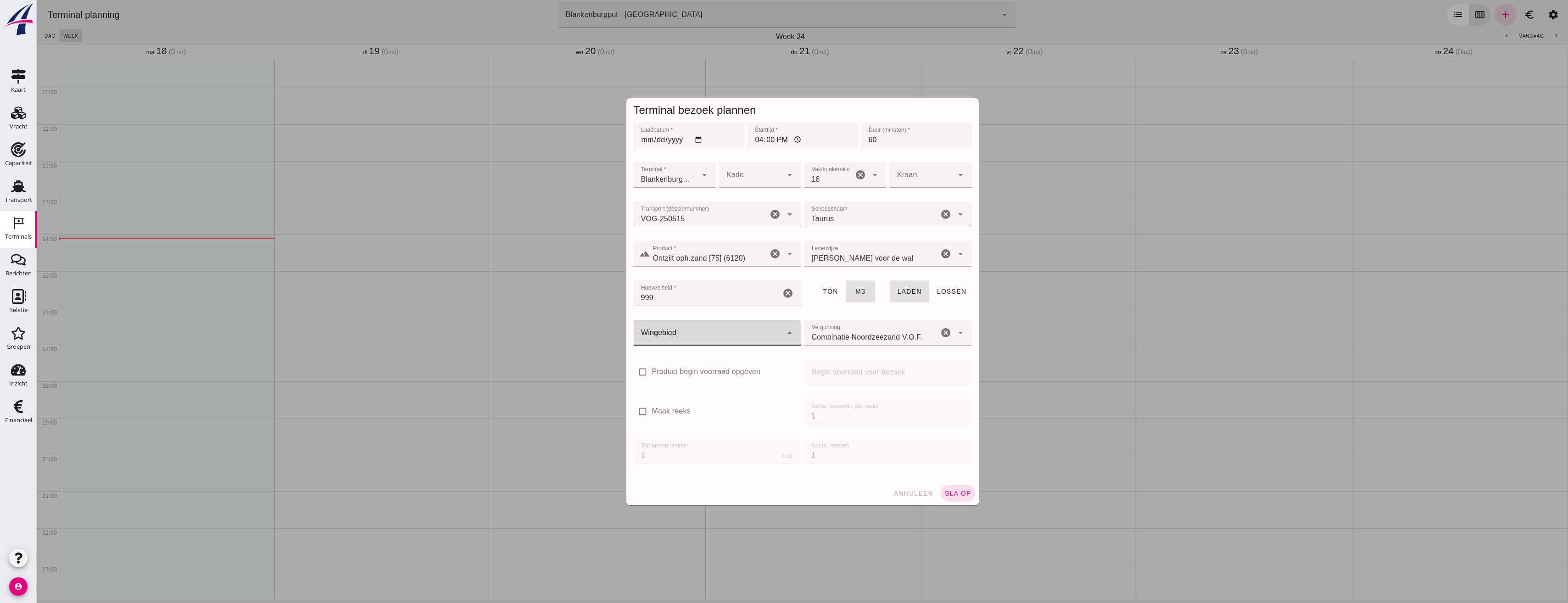
click div
click at [671, 357] on div "Blankenburgput" at bounding box center [713, 360] width 152 height 11
type input "333"
click button "sla op"
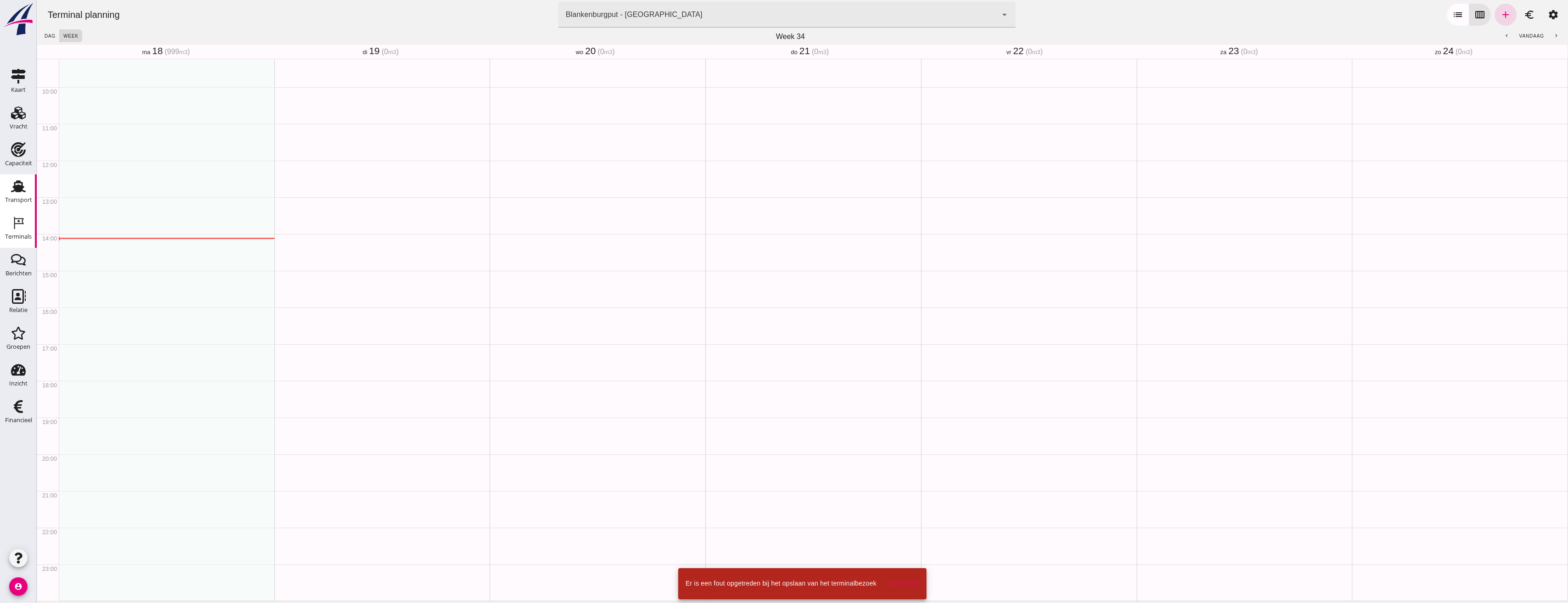
click at [7, 184] on div "Transport" at bounding box center [18, 186] width 22 height 15
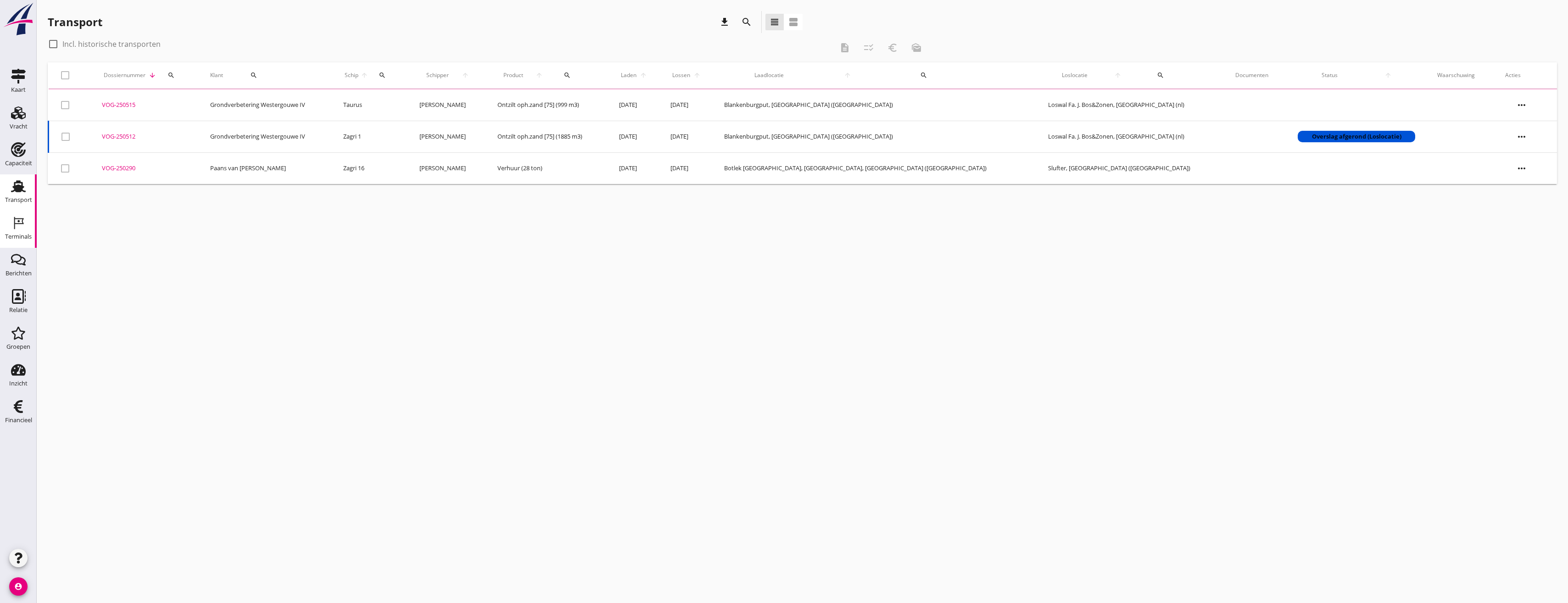
click at [31, 235] on div "Terminals" at bounding box center [18, 237] width 27 height 6
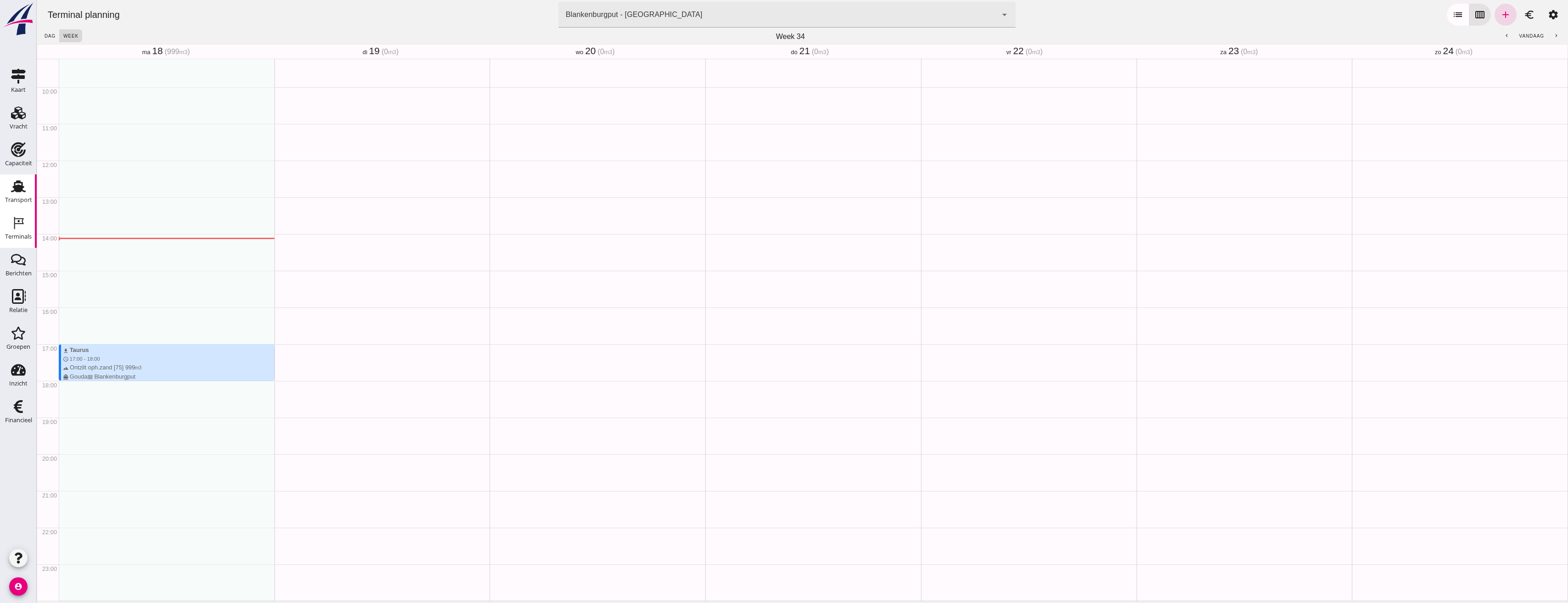
click at [15, 202] on div "Transport" at bounding box center [18, 200] width 27 height 6
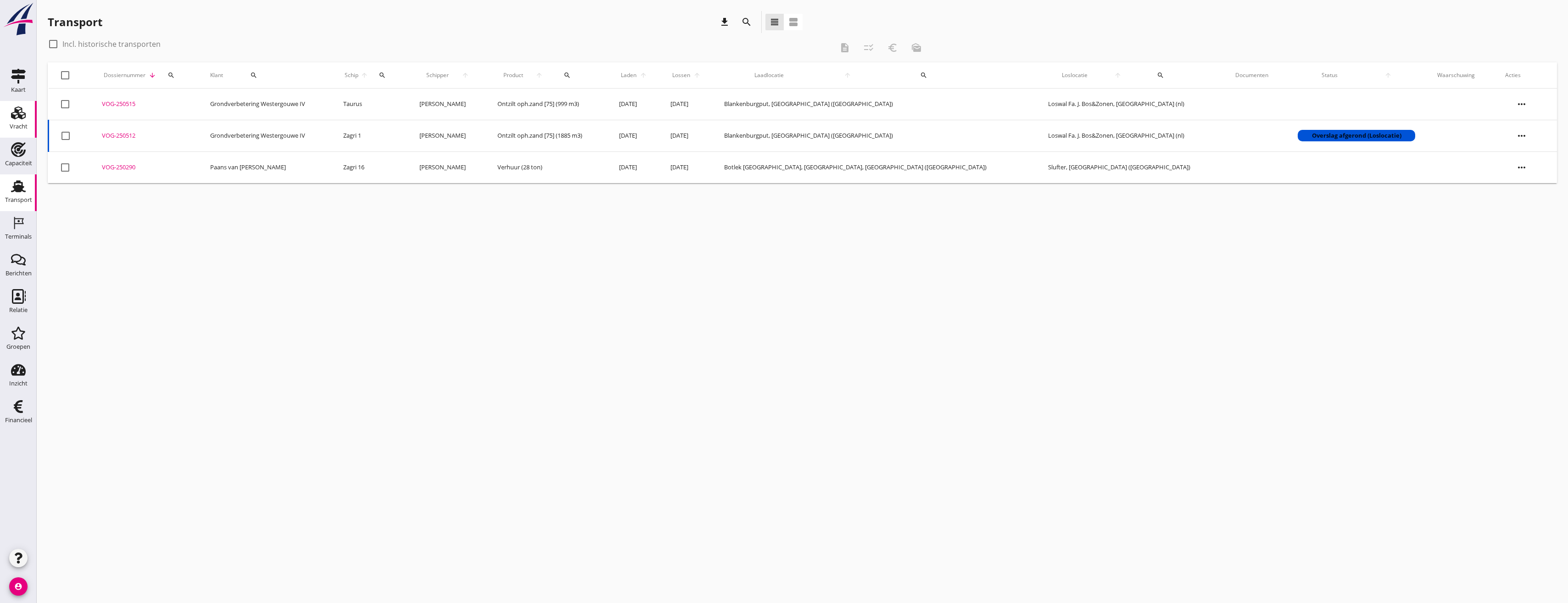
click at [16, 120] on div "Vracht" at bounding box center [18, 127] width 18 height 13
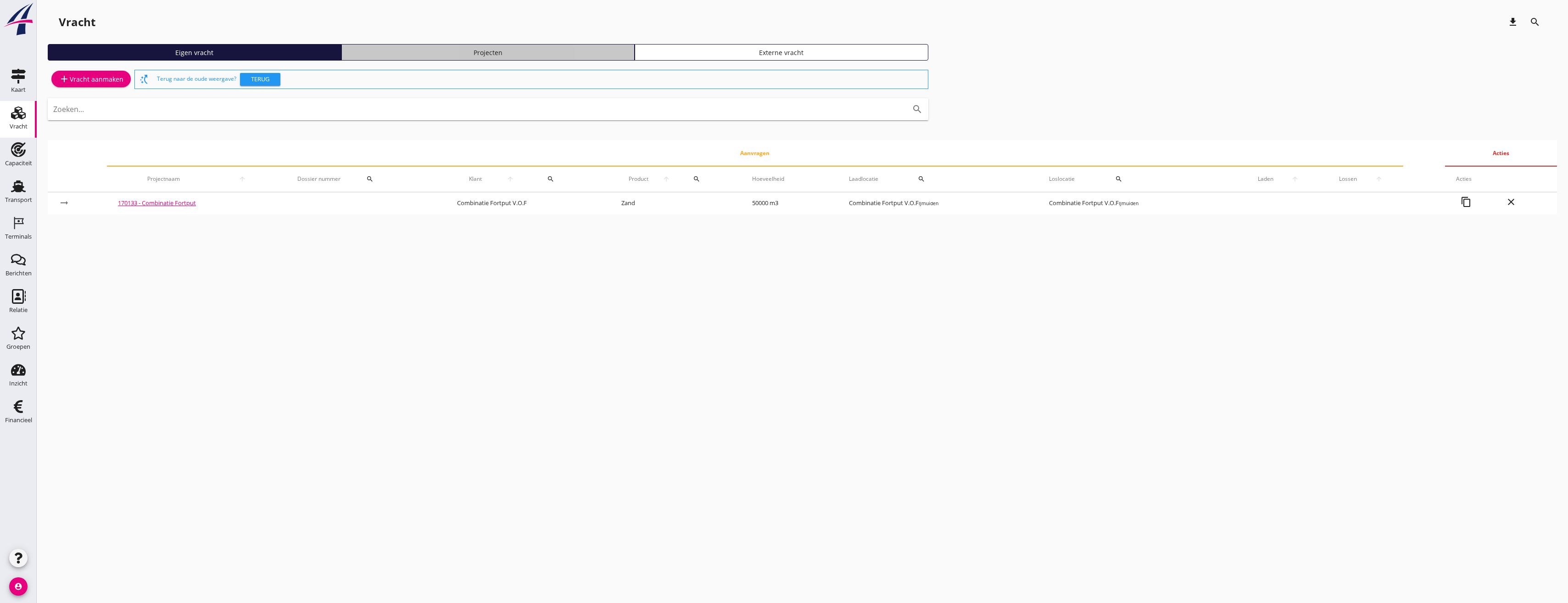
click at [521, 51] on div "Projecten" at bounding box center [488, 52] width 285 height 10
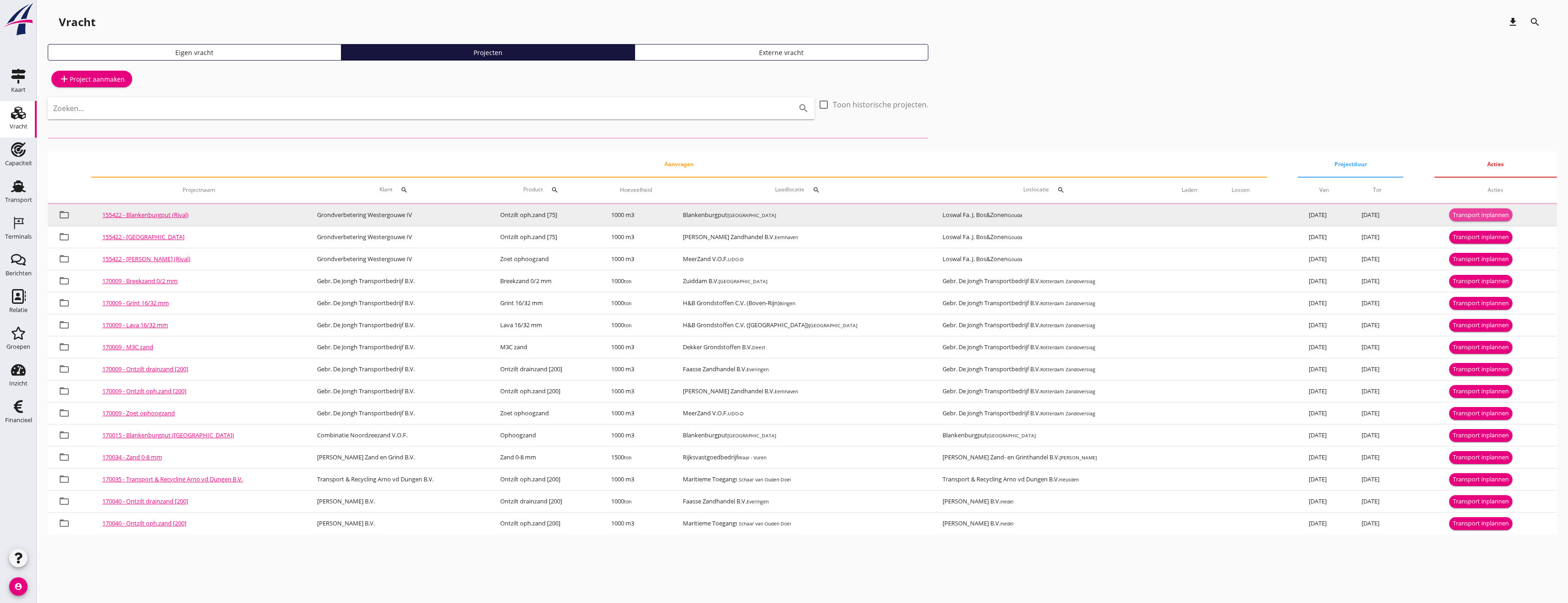
click at [1489, 211] on div "Transport inplannen" at bounding box center [1481, 215] width 56 height 9
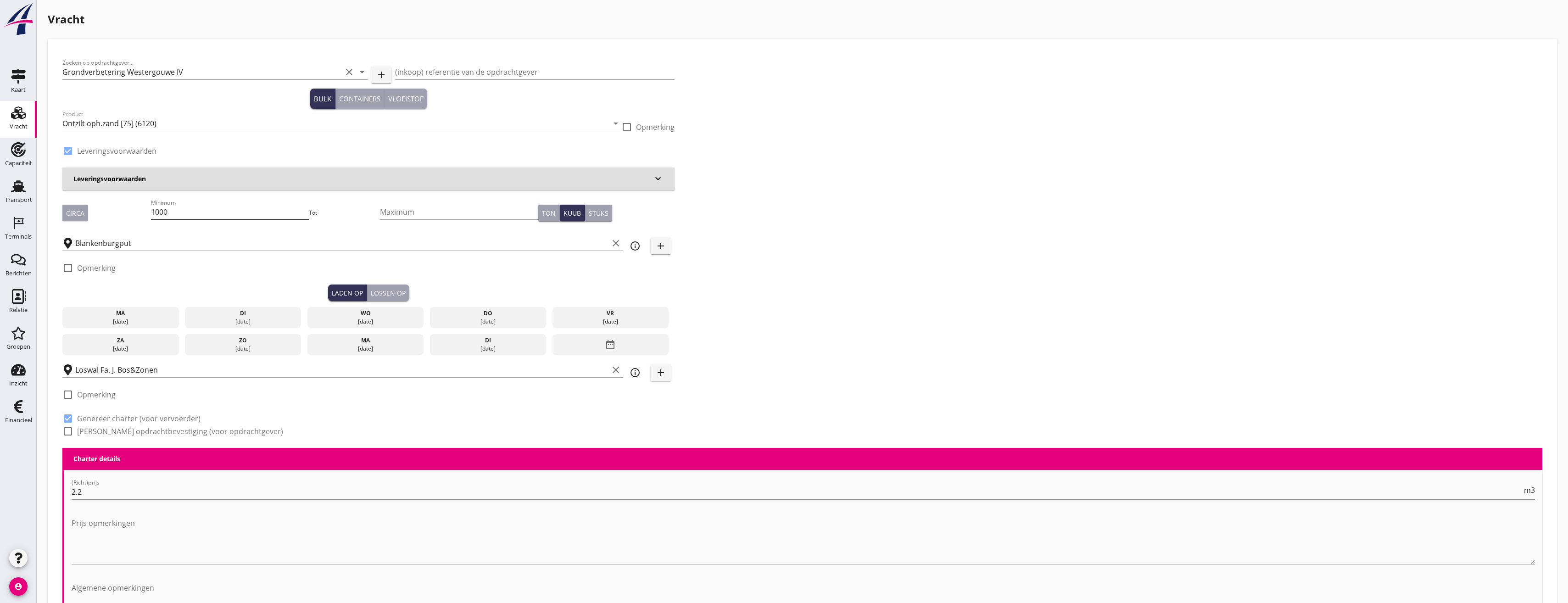
drag, startPoint x: 183, startPoint y: 223, endPoint x: 179, endPoint y: 217, distance: 7.2
click at [180, 219] on div "Minimum 1000" at bounding box center [230, 216] width 158 height 24
click at [206, 208] on input "1000" at bounding box center [230, 212] width 158 height 15
click at [195, 210] on input "1000" at bounding box center [230, 212] width 158 height 15
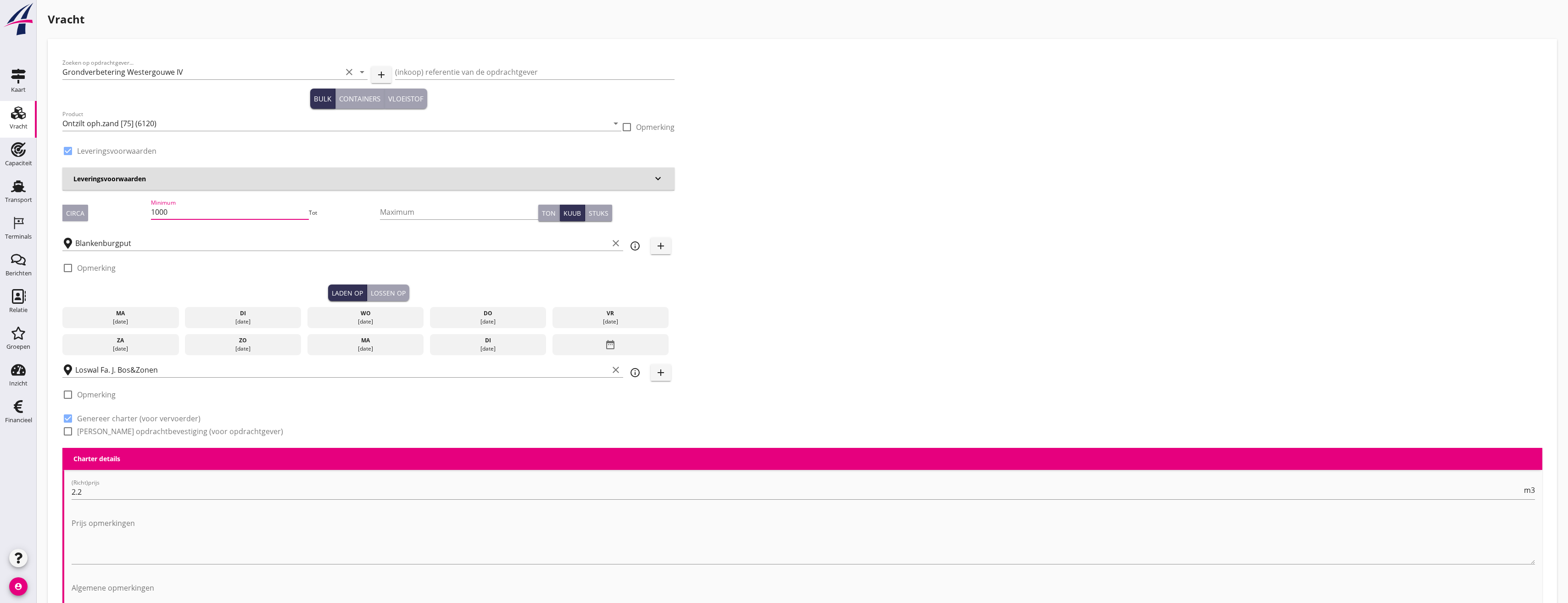
click at [195, 210] on input "1000" at bounding box center [230, 212] width 158 height 15
type input "1298"
click at [17, 303] on use at bounding box center [19, 296] width 14 height 15
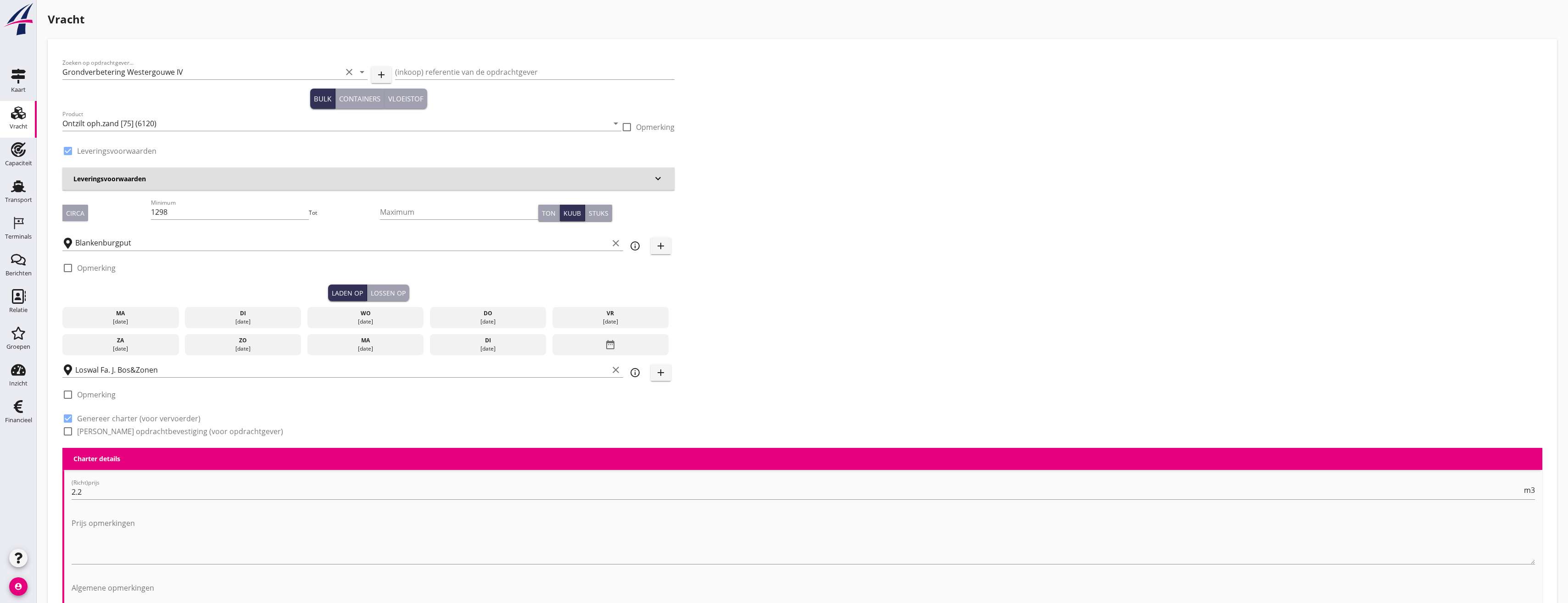
click at [259, 313] on div "di" at bounding box center [243, 313] width 112 height 9
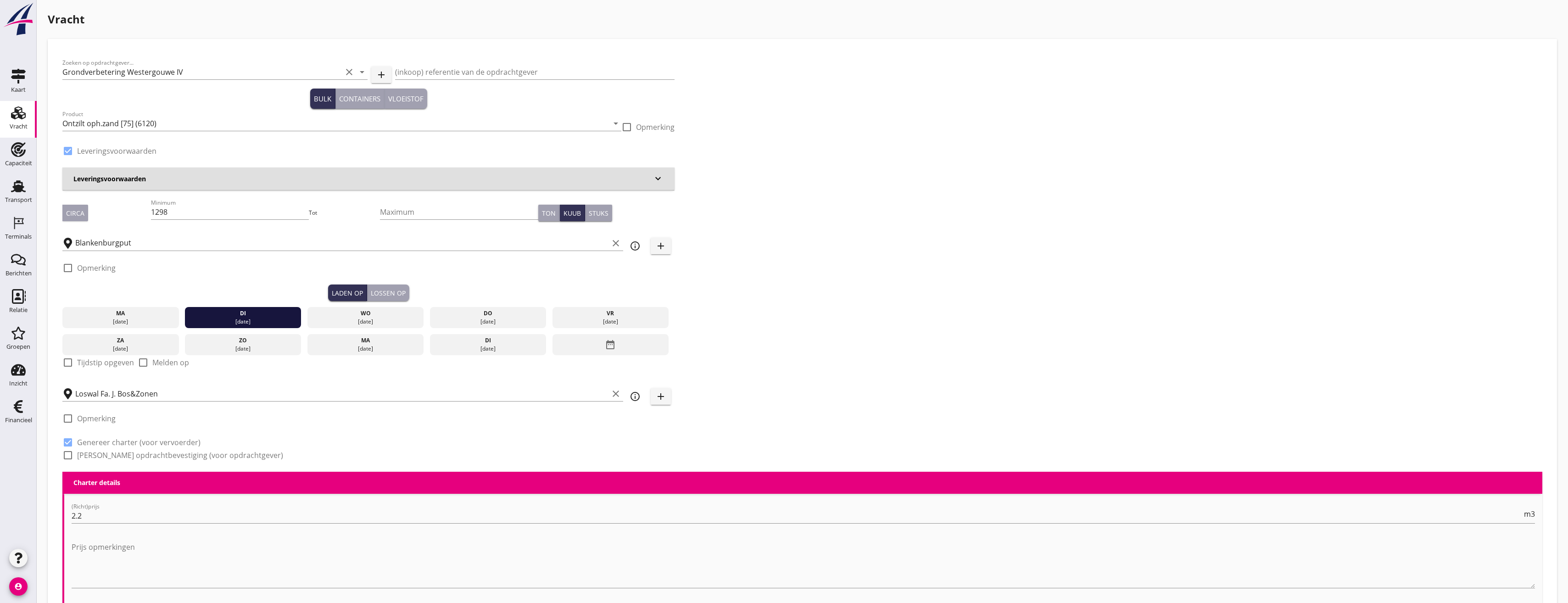
click at [396, 293] on div "Lossen op" at bounding box center [388, 293] width 35 height 10
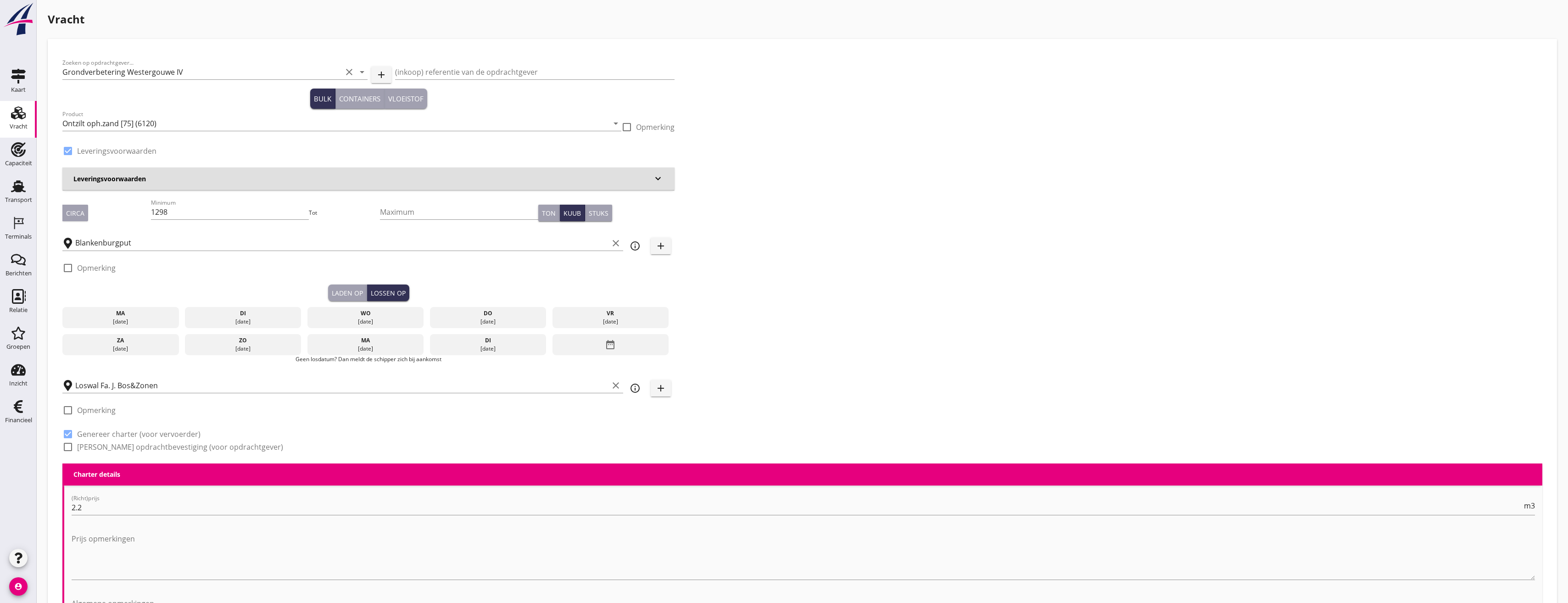
click at [365, 313] on div "wo" at bounding box center [366, 313] width 112 height 9
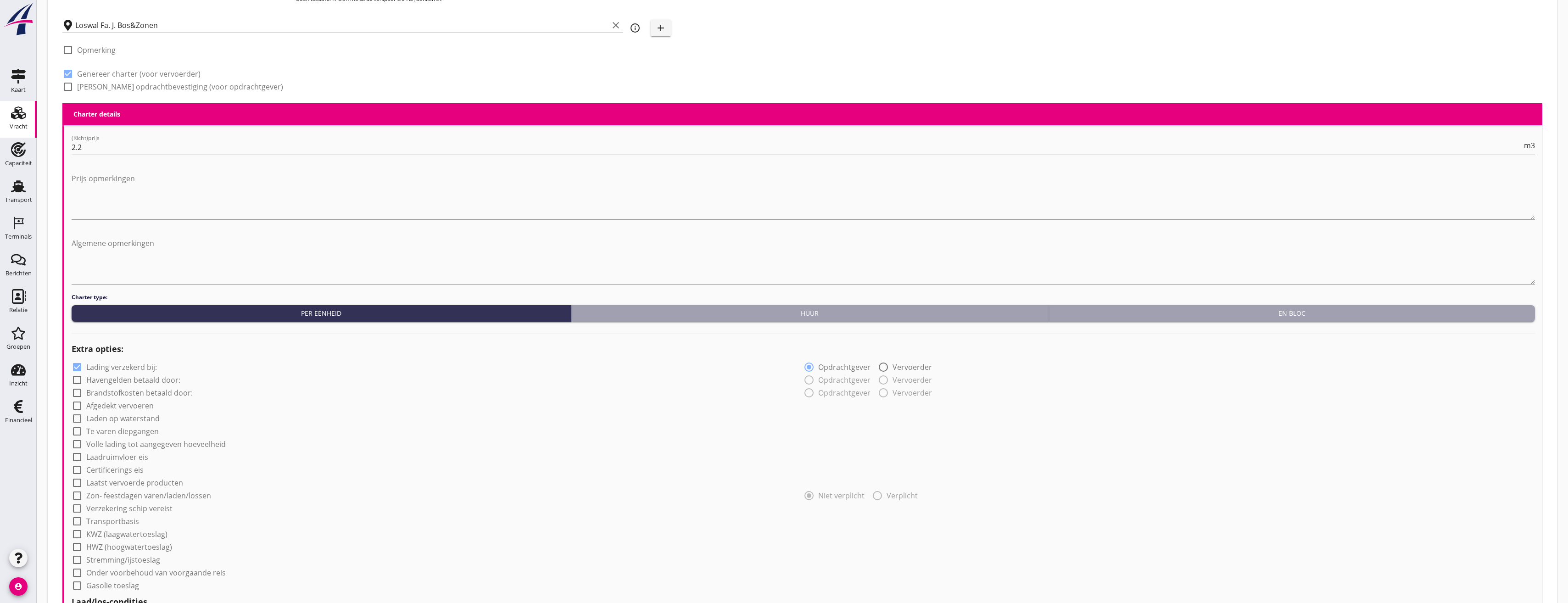
scroll to position [635, 0]
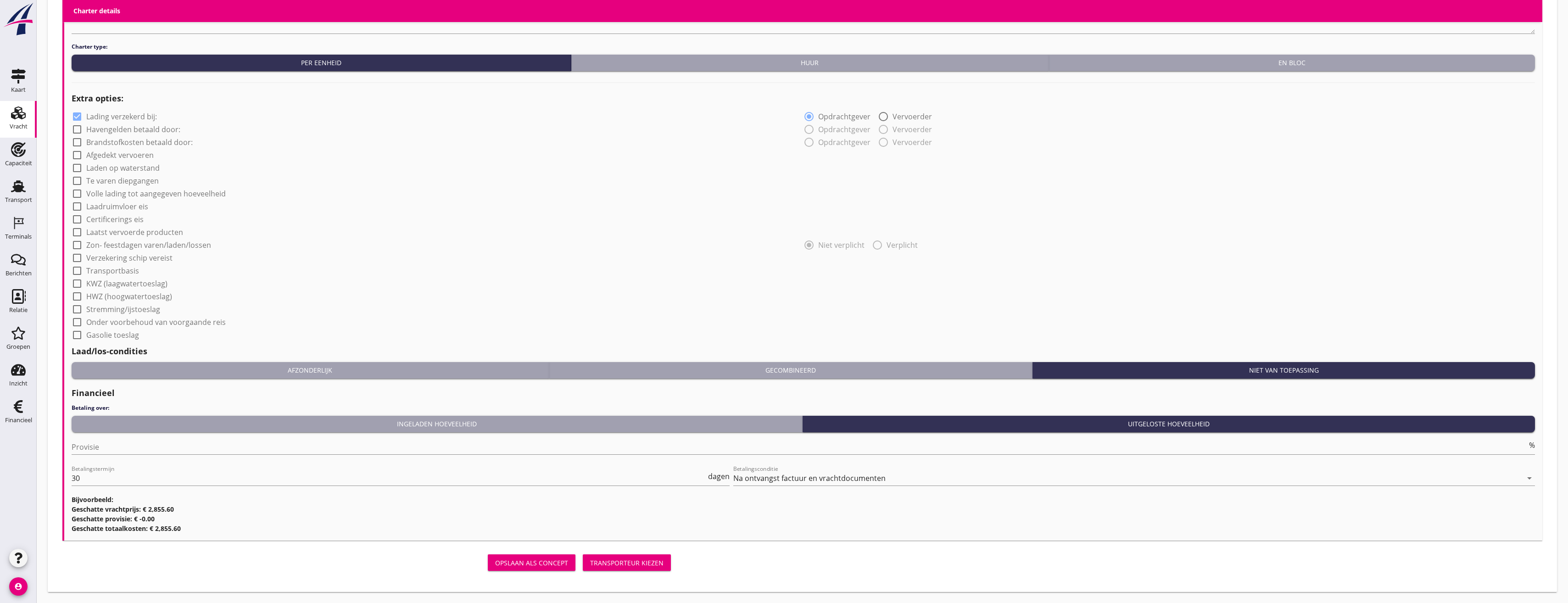
click at [622, 562] on div "Transporteur kiezen" at bounding box center [626, 563] width 74 height 10
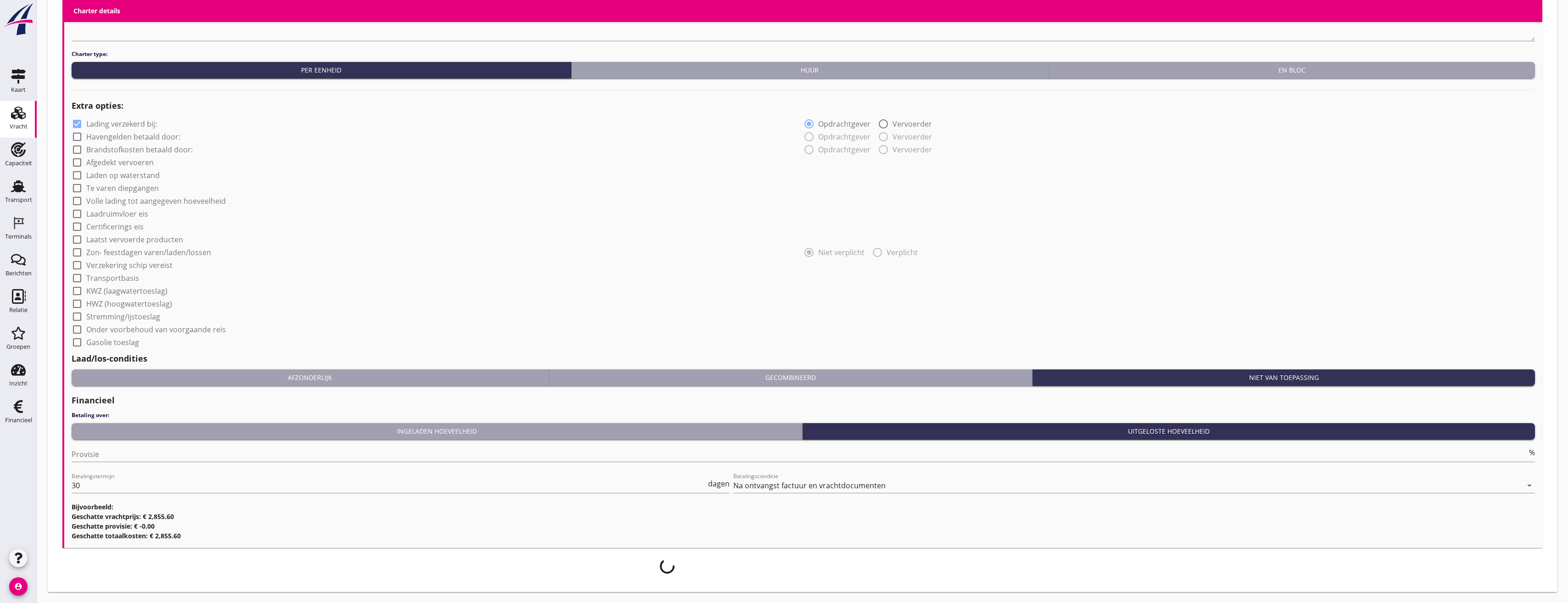
scroll to position [627, 0]
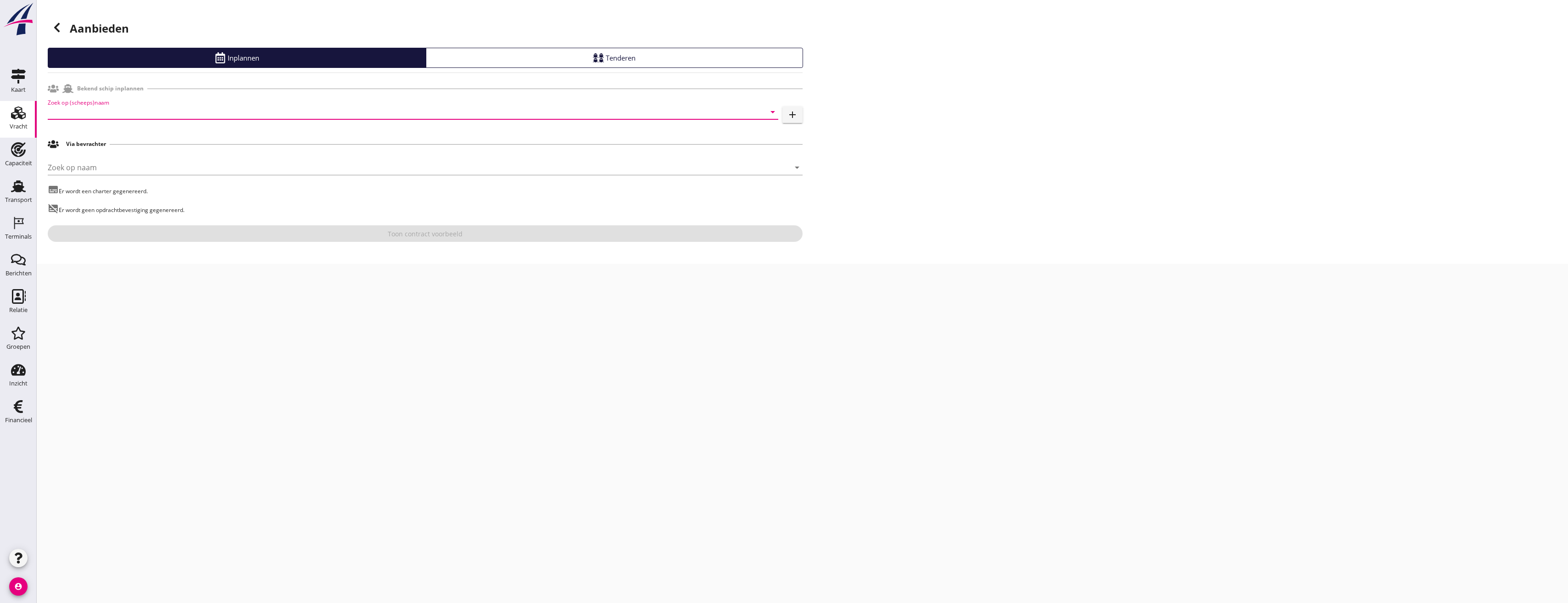
click at [146, 118] on input "Zoek op (scheeps)naam" at bounding box center [400, 112] width 705 height 15
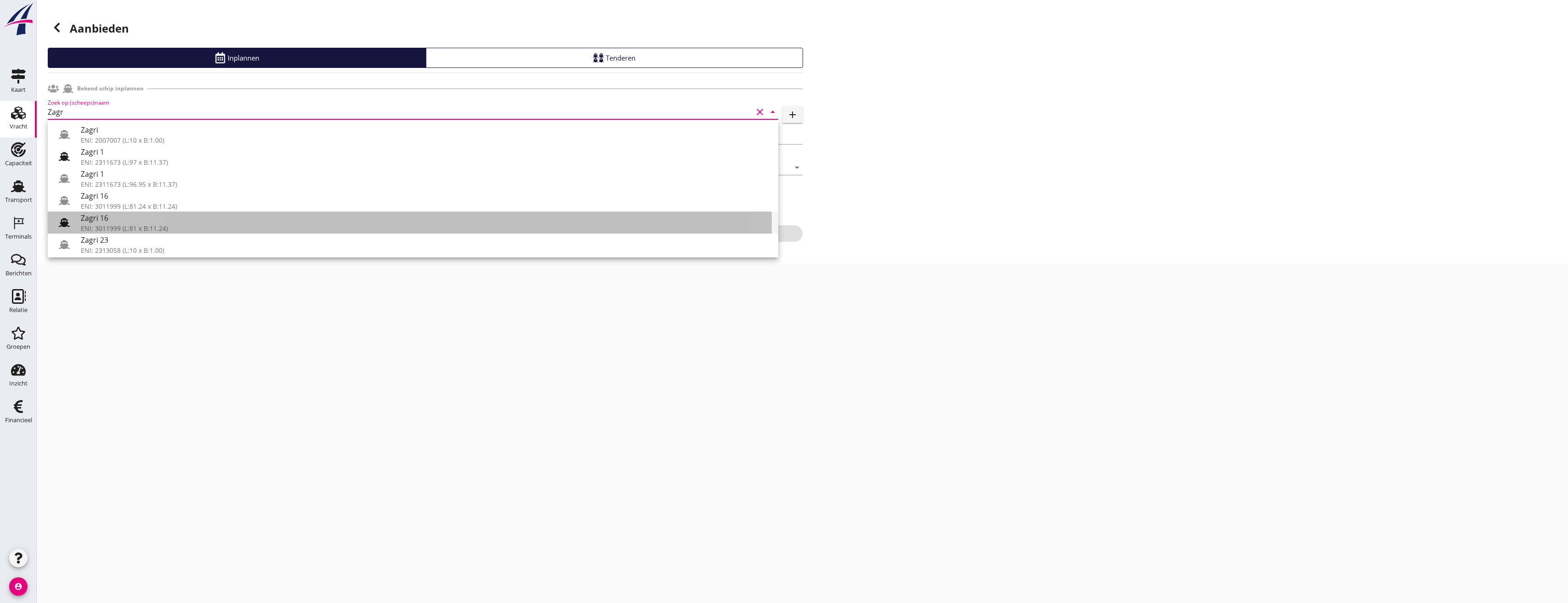
click at [63, 222] on use at bounding box center [64, 222] width 11 height 9
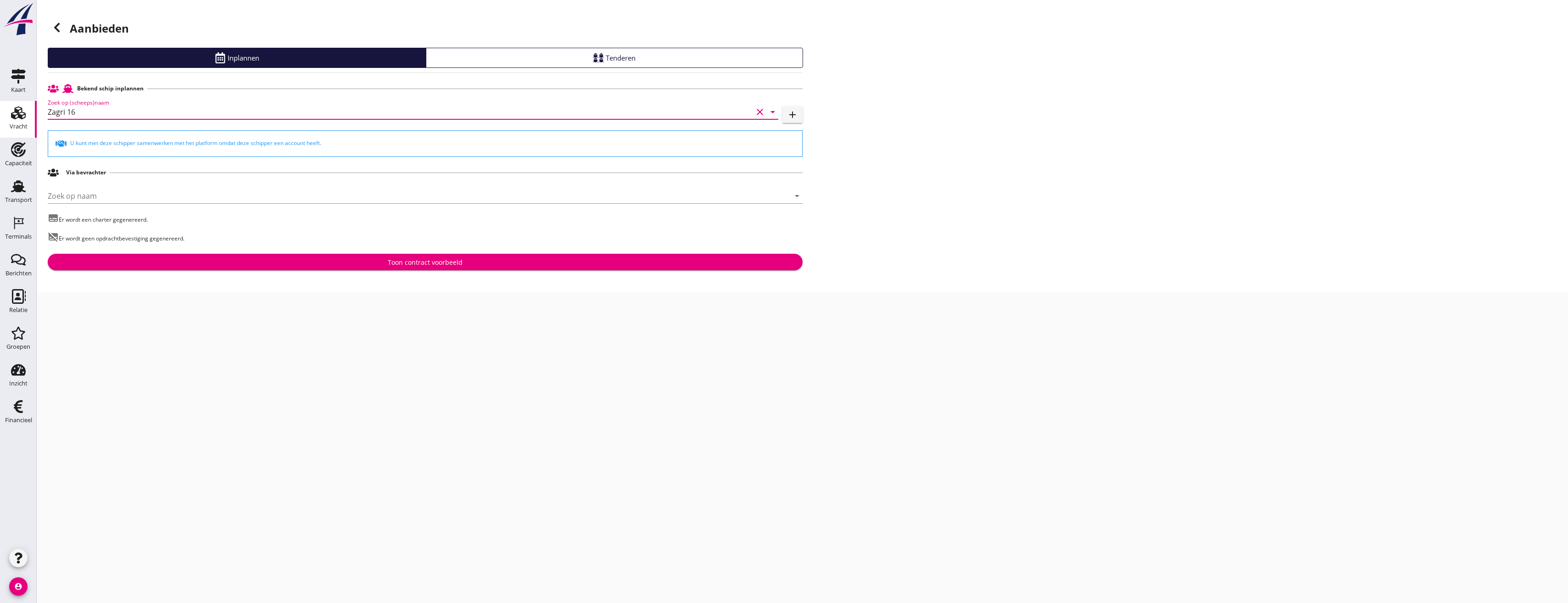
type input "Zagri 16"
click at [438, 262] on div "Toon contract voorbeeld" at bounding box center [425, 262] width 75 height 10
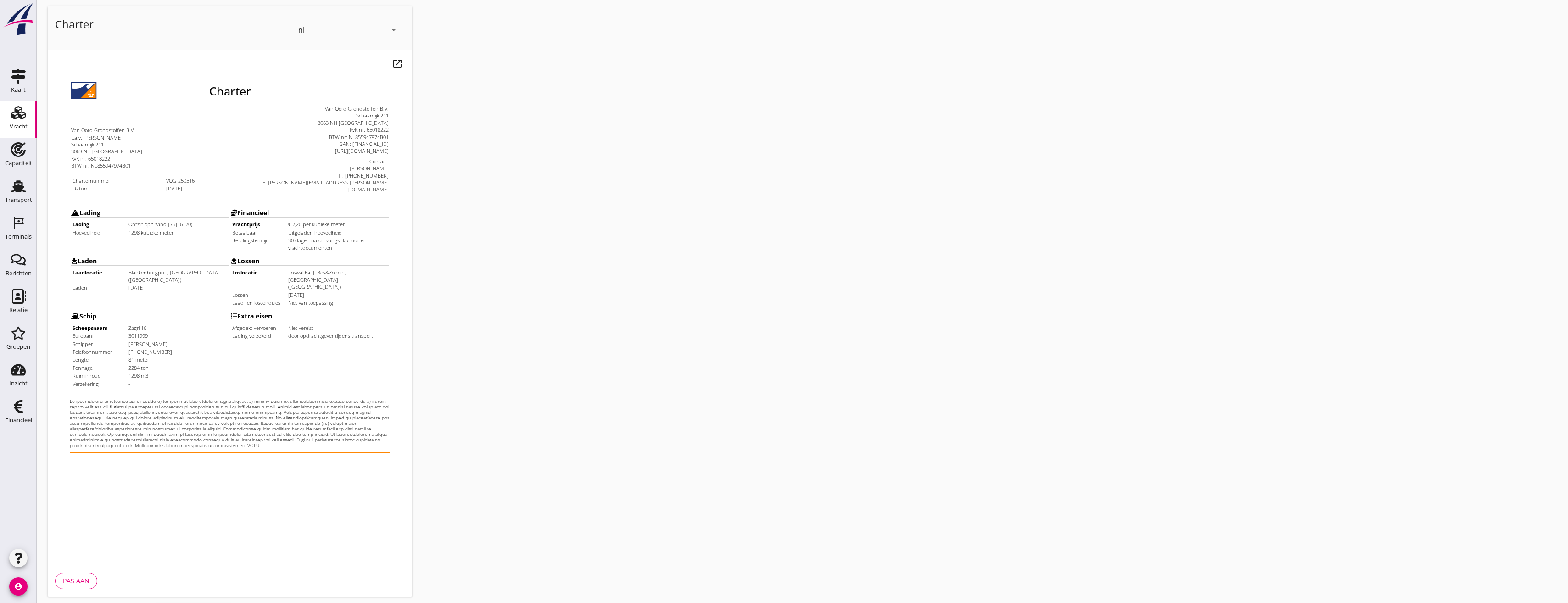
scroll to position [77, 0]
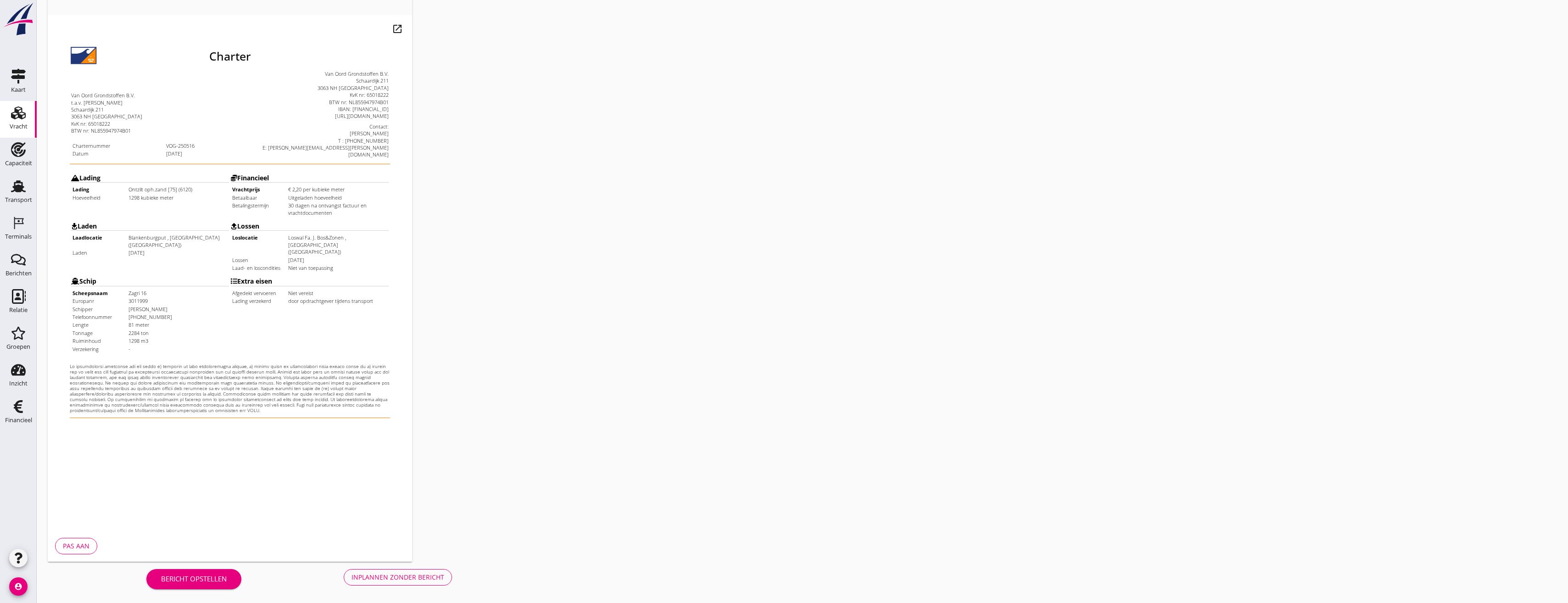
click at [425, 575] on div "Inplannen zonder bericht" at bounding box center [397, 577] width 93 height 10
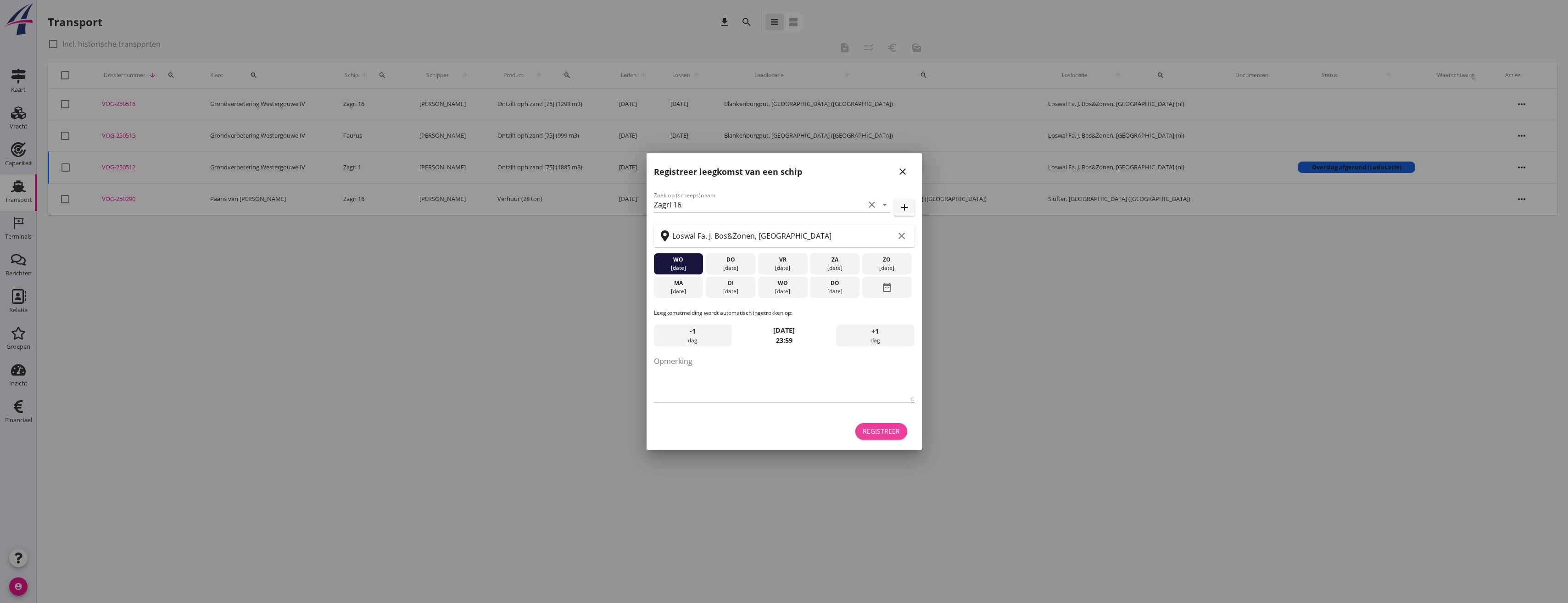
click at [887, 432] on div "Registreer" at bounding box center [881, 431] width 37 height 10
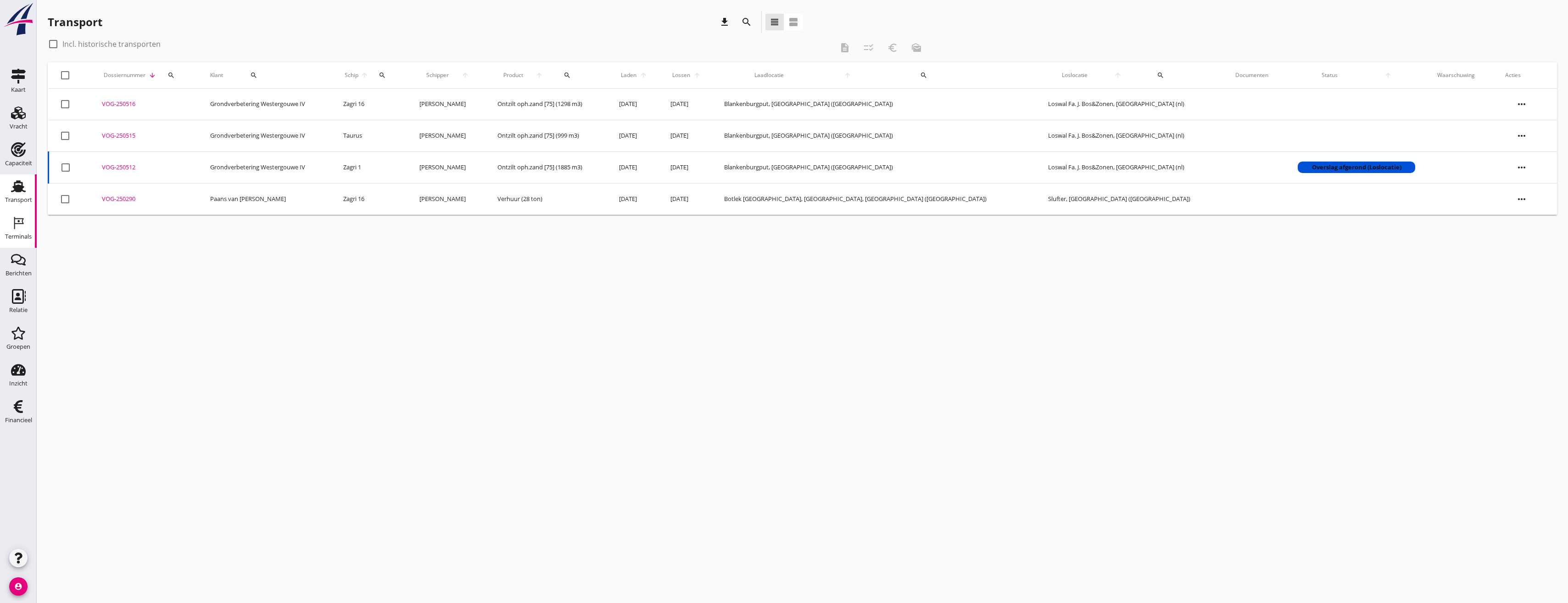
click at [25, 226] on icon "Terminals" at bounding box center [18, 223] width 15 height 15
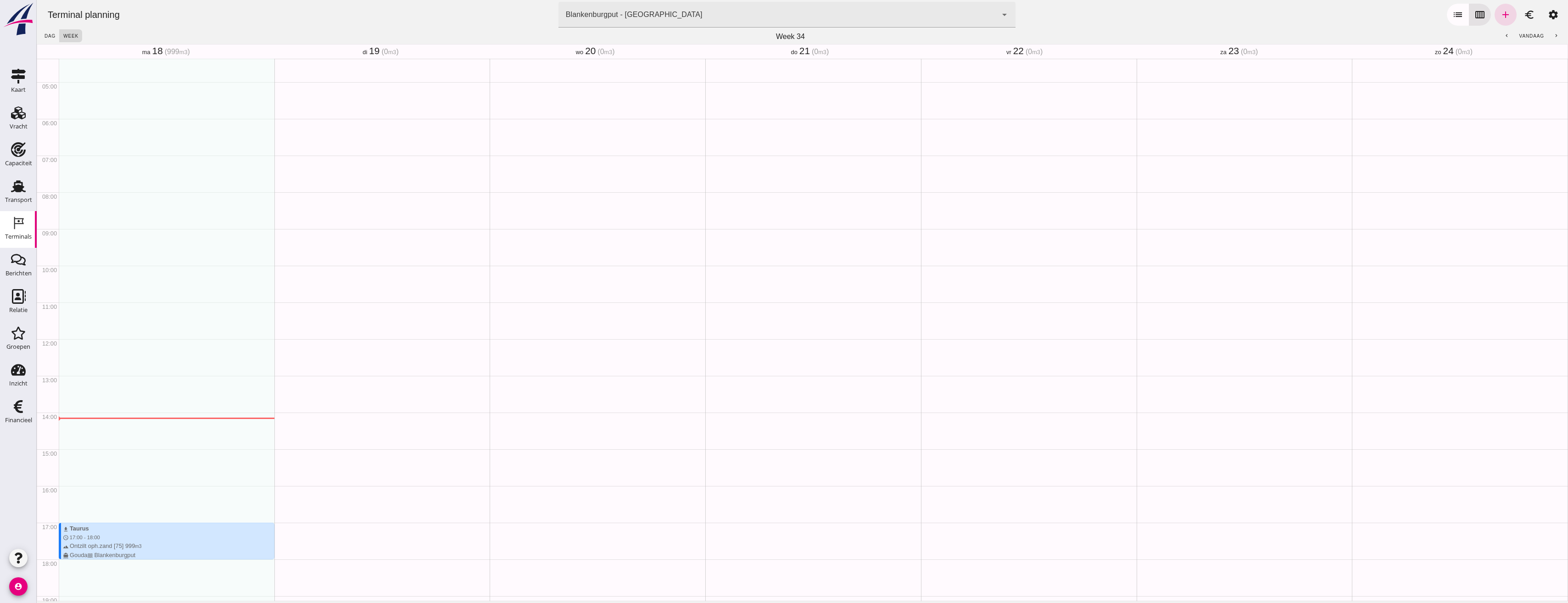
scroll to position [155, 0]
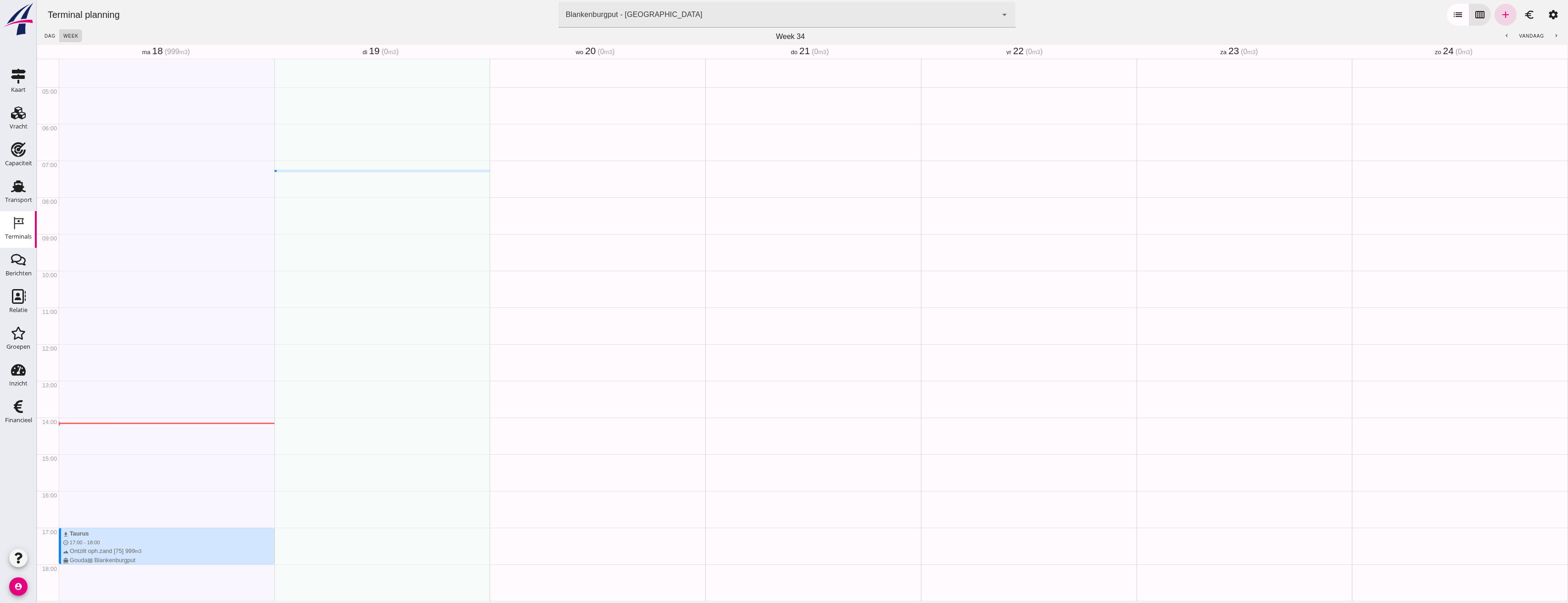
drag, startPoint x: 325, startPoint y: 171, endPoint x: 321, endPoint y: 173, distance: 4.5
click at [321, 173] on div "schedule 7:15 - 7:15" at bounding box center [382, 344] width 215 height 880
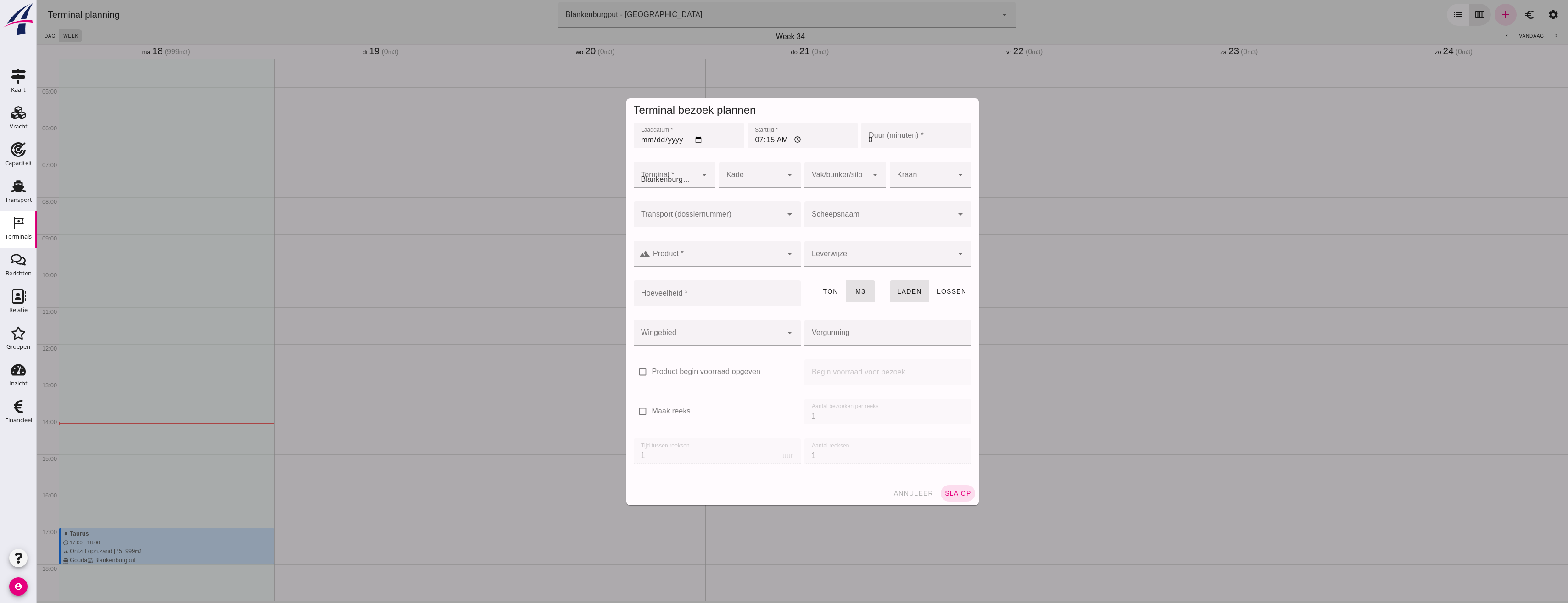
type input "Combinatie Noordzeezand V.O.F."
click at [332, 186] on div at bounding box center [802, 301] width 1531 height 603
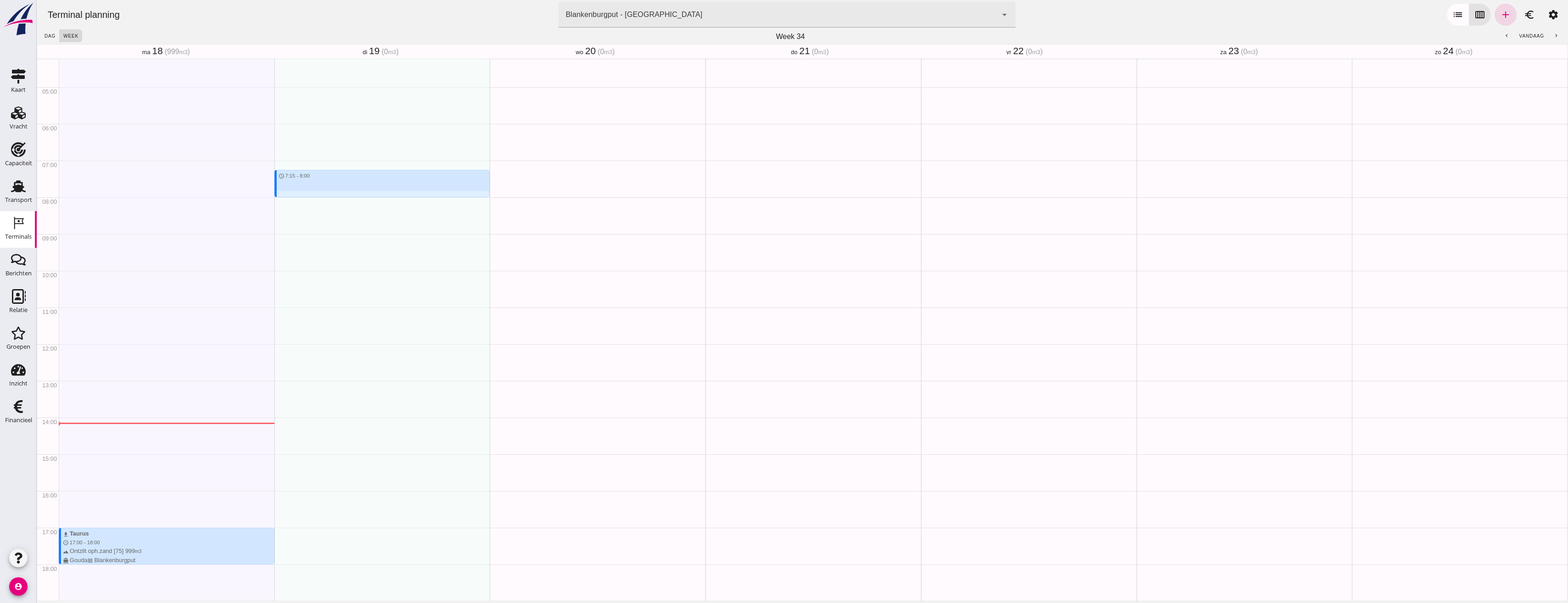
drag, startPoint x: 305, startPoint y: 165, endPoint x: 316, endPoint y: 193, distance: 30.1
click at [316, 193] on div "schedule 7:15 - 8:00" at bounding box center [382, 344] width 215 height 880
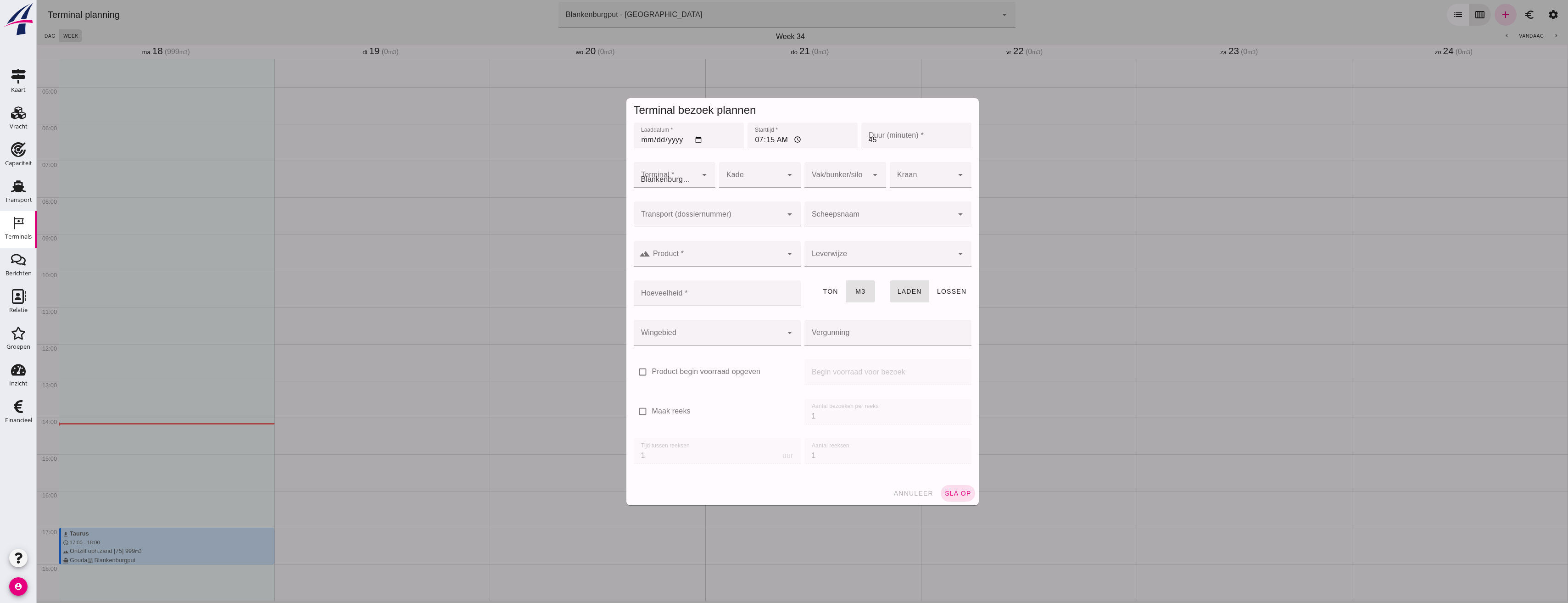
type input "Combinatie Noordzeezand V.O.F."
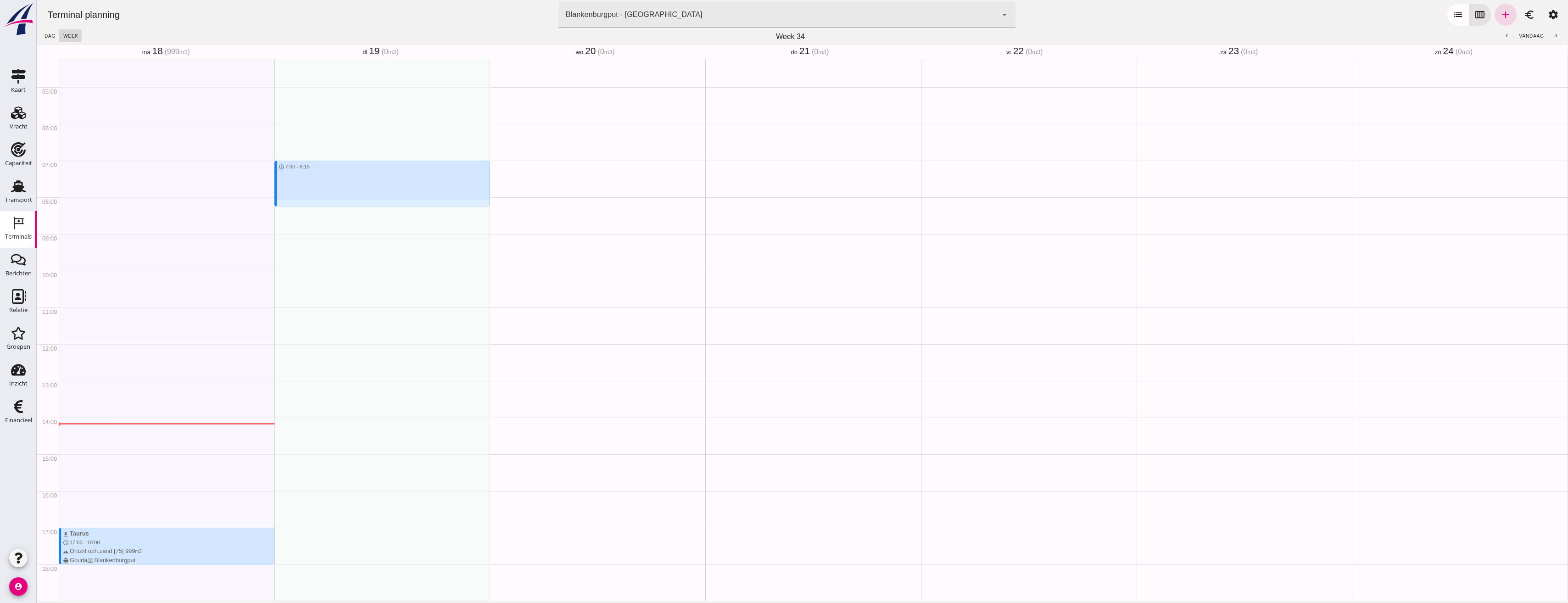
drag, startPoint x: 296, startPoint y: 162, endPoint x: 310, endPoint y: 203, distance: 43.3
click at [310, 203] on div "schedule 7:00 - 8:15" at bounding box center [382, 344] width 215 height 880
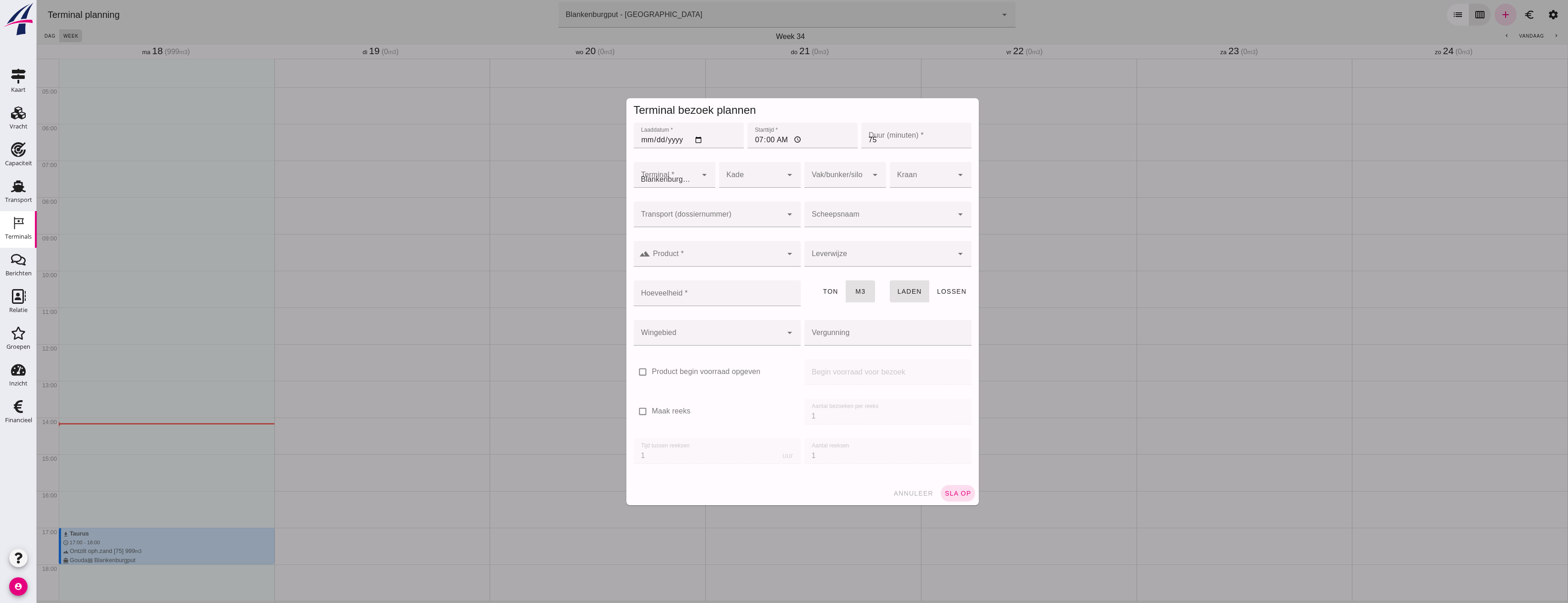
type input "Combinatie Noordzeezand V.O.F."
click input "Transport (dossiernummer)"
click span "-250516"
type input "VOG-250516"
type input "franco_on_shore"
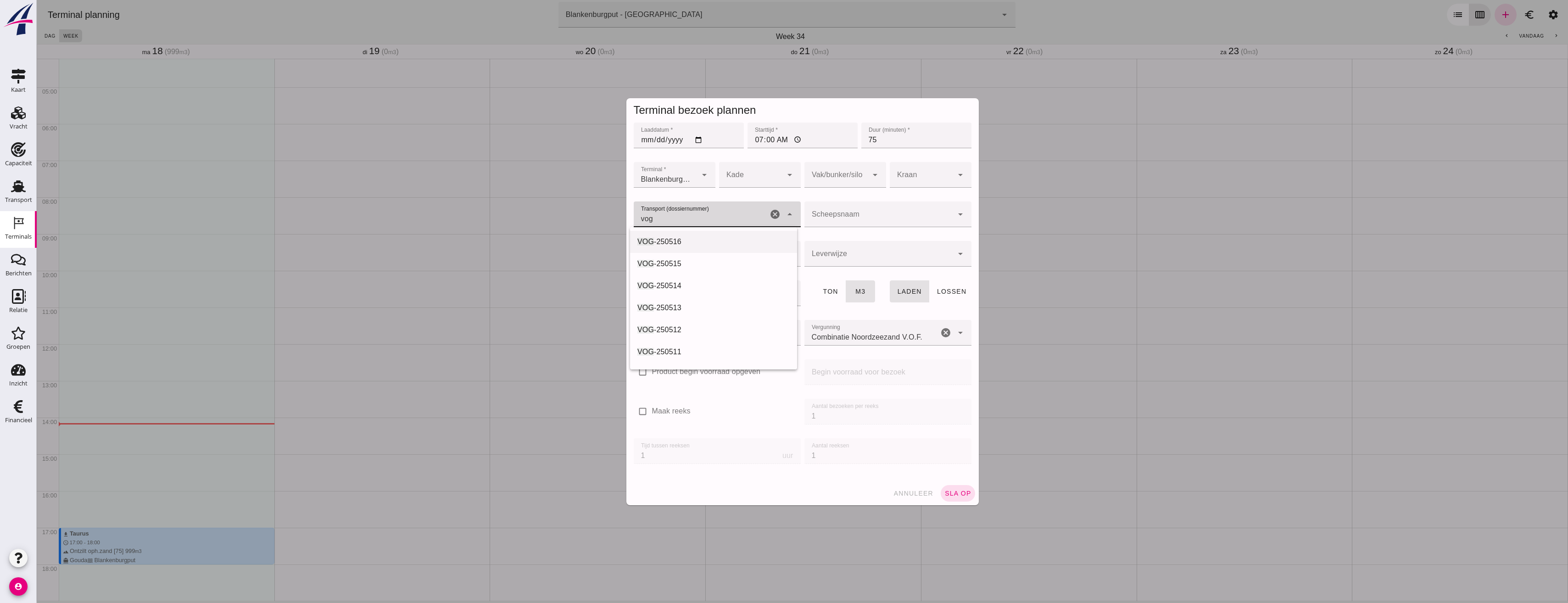
type input "1298"
type input "VOG-250516"
click div
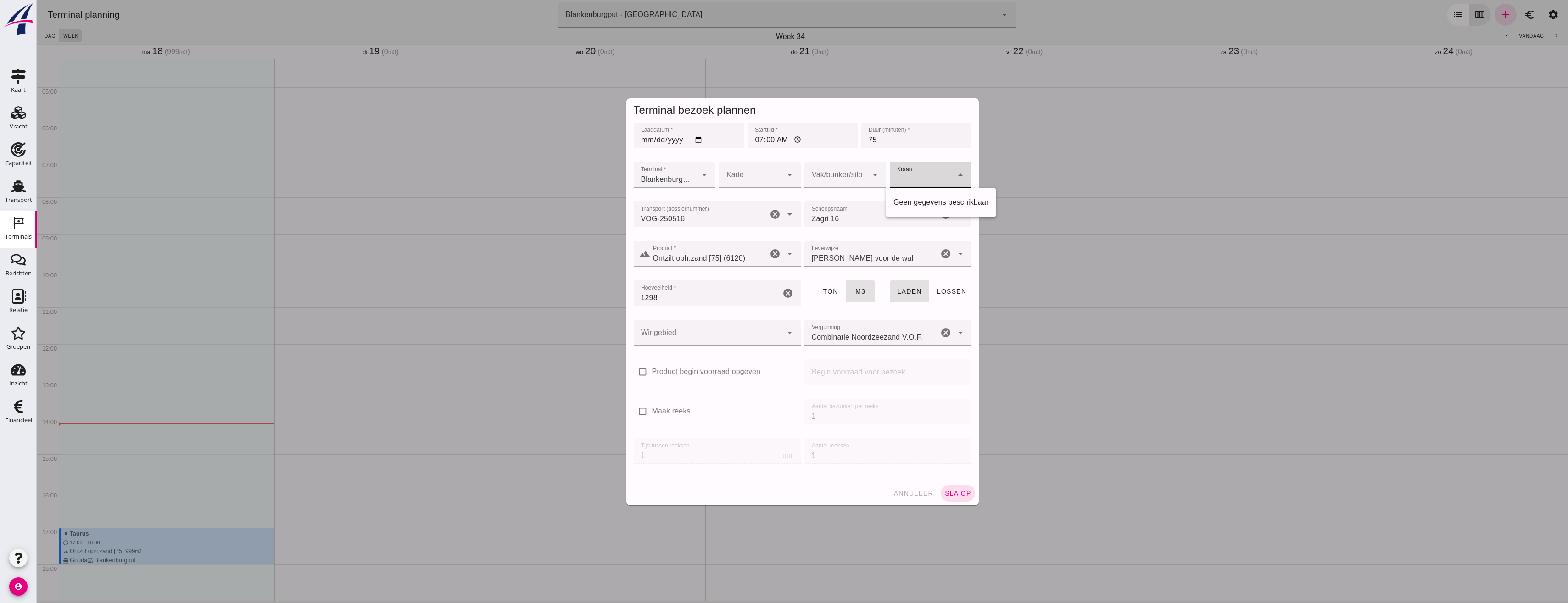
click icon "arrow_drop_down"
click at [832, 258] on div "18" at bounding box center [842, 256] width 67 height 11
type input "366"
click div
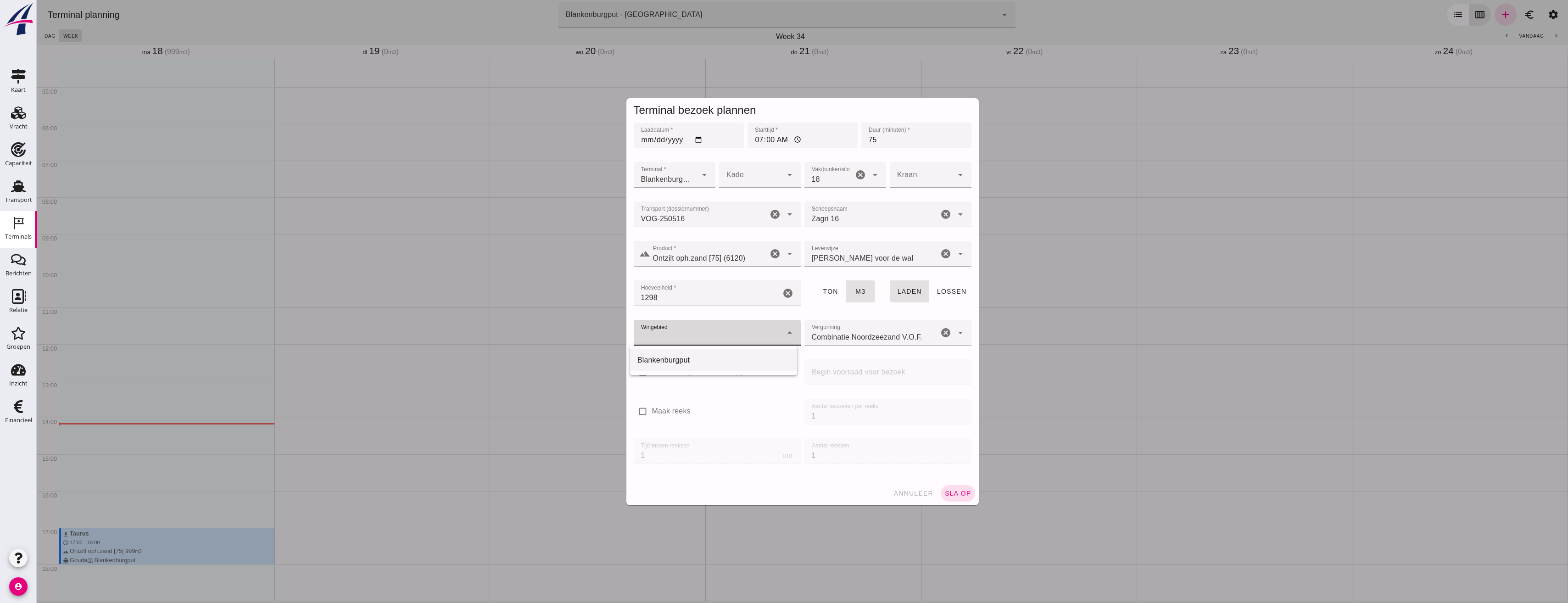
click at [700, 357] on div "Blankenburgput" at bounding box center [713, 360] width 152 height 11
type input "333"
click span "sla op"
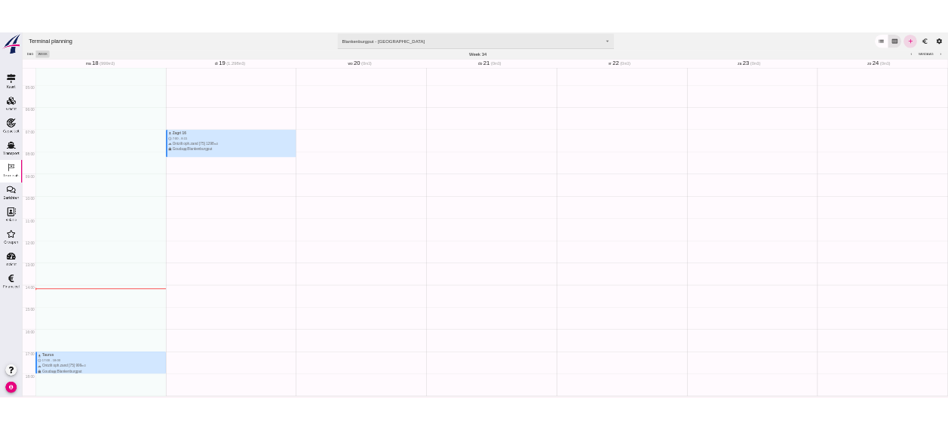
scroll to position [330, 0]
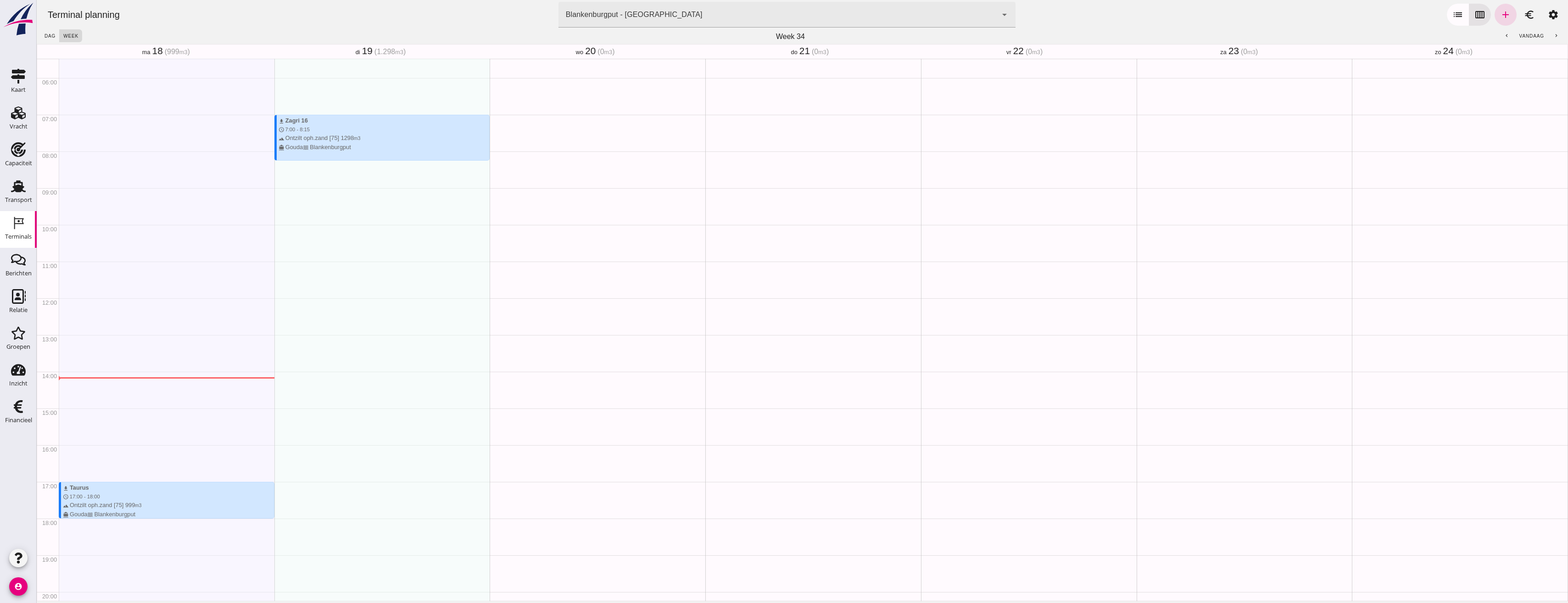
click at [376, 198] on div "download Zagri 16 schedule 7:00 - 8:15 terrain Ontzilt oph.zand [75] 1298 m3 di…" at bounding box center [382, 298] width 215 height 880
drag, startPoint x: 293, startPoint y: 197, endPoint x: 421, endPoint y: 235, distance: 133.5
click at [421, 235] on div "download Zagri 16 schedule 7:00 - 8:15 terrain Ontzilt oph.zand [75] 1298 m3 di…" at bounding box center [382, 298] width 215 height 880
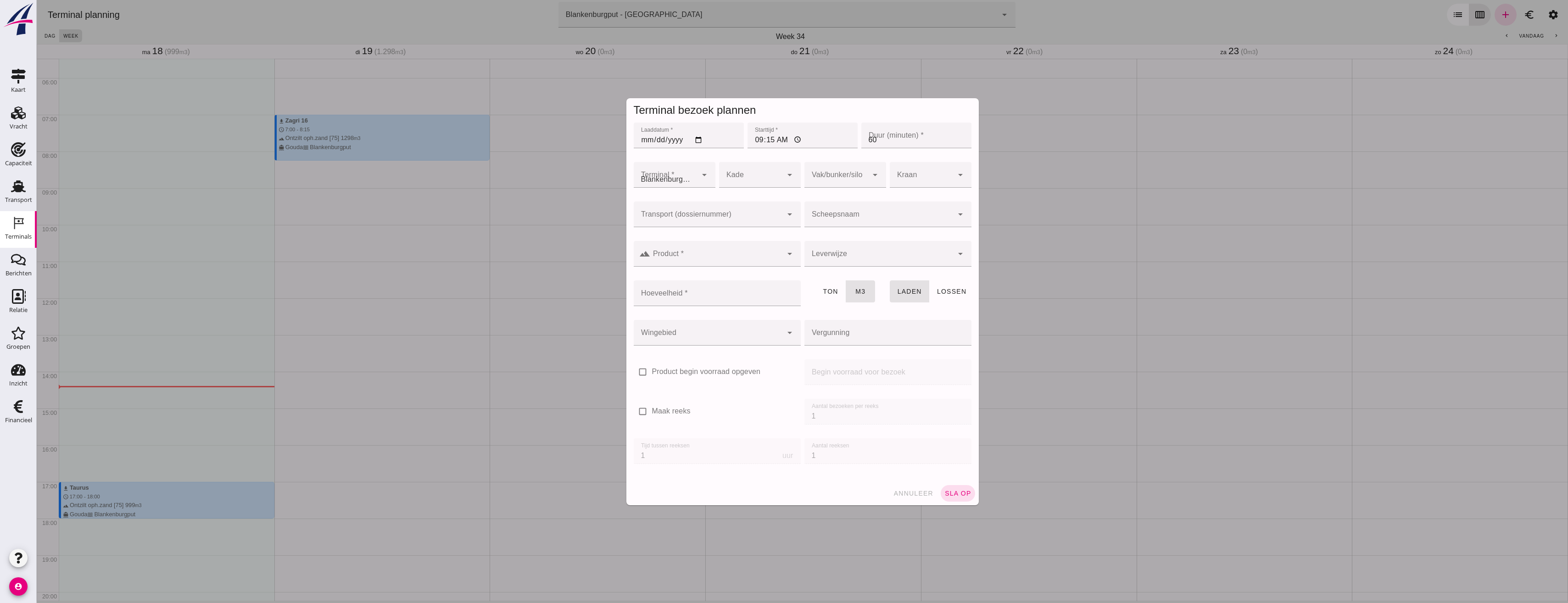
click at [429, 223] on div at bounding box center [802, 301] width 1531 height 603
type input "Combinatie Noordzeezand V.O.F."
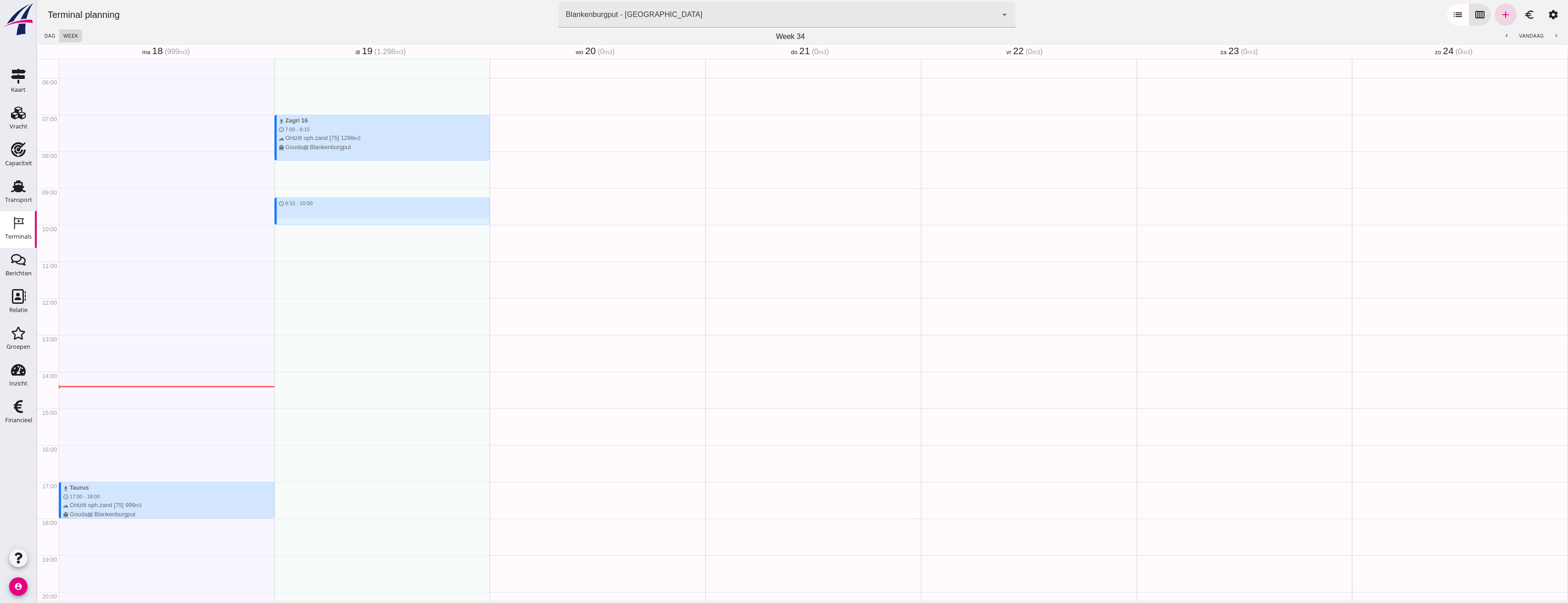
drag, startPoint x: 305, startPoint y: 195, endPoint x: 321, endPoint y: 228, distance: 36.7
click at [321, 228] on div "download Zagri 16 schedule 7:00 - 8:15 terrain Ontzilt oph.zand [75] 1298 m3 di…" at bounding box center [382, 298] width 215 height 880
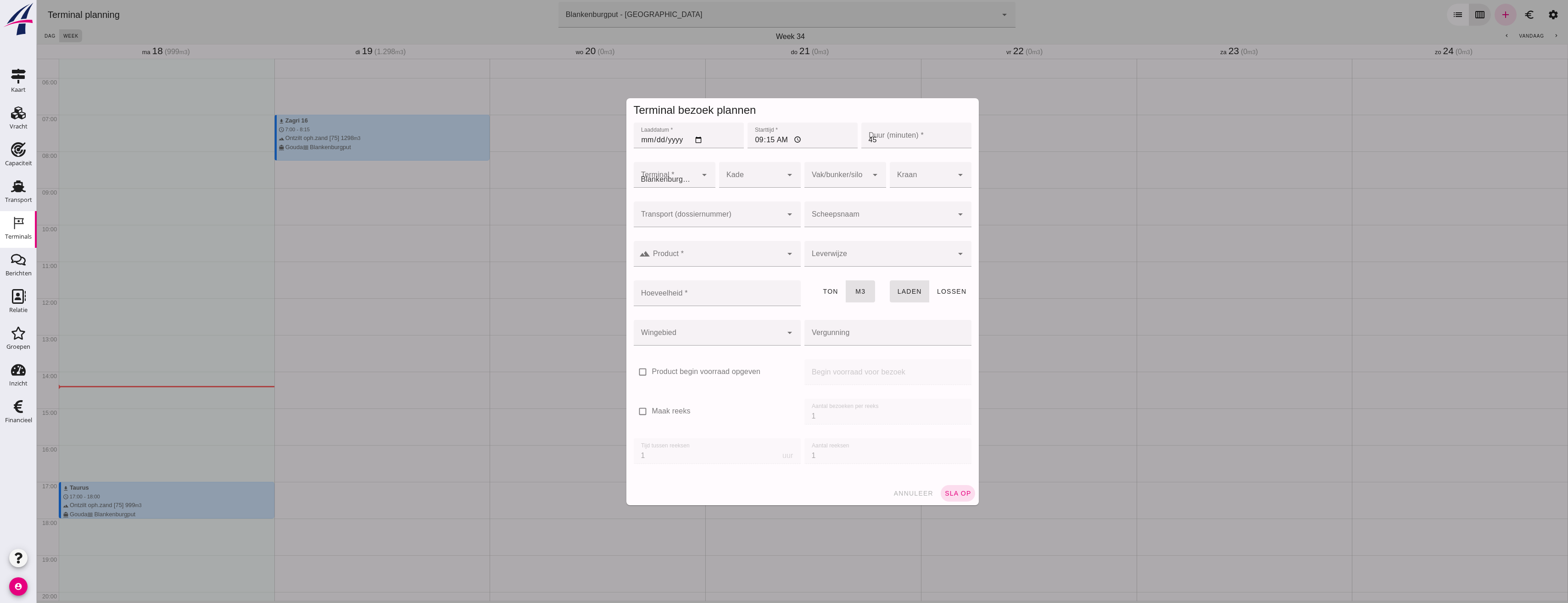
type input "Combinatie Noordzeezand V.O.F."
click div "Terminal bezoek plannen Laaddatum * Laaddatum * [DATE] Starttijd * Starttijd * …"
click span "annuleer"
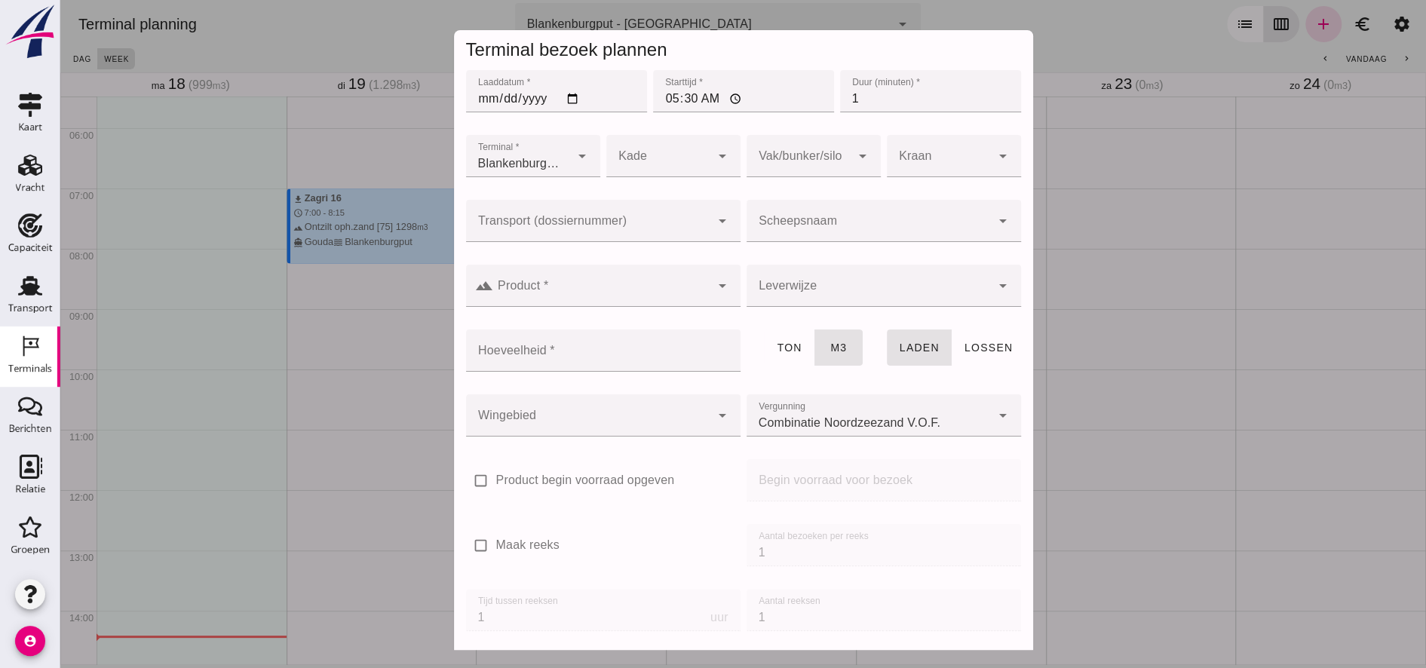
type input "Combinatie Noordzeezand V.O.F."
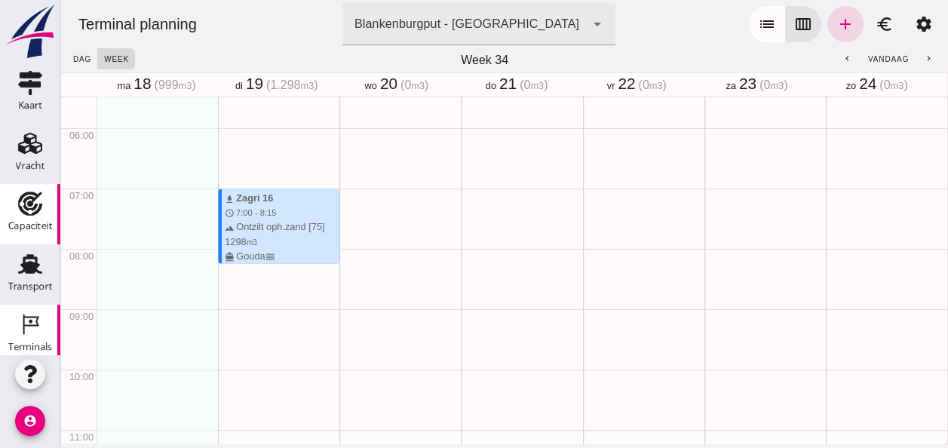
click at [12, 204] on div "Capaciteit" at bounding box center [30, 203] width 36 height 24
